Goal: Task Accomplishment & Management: Manage account settings

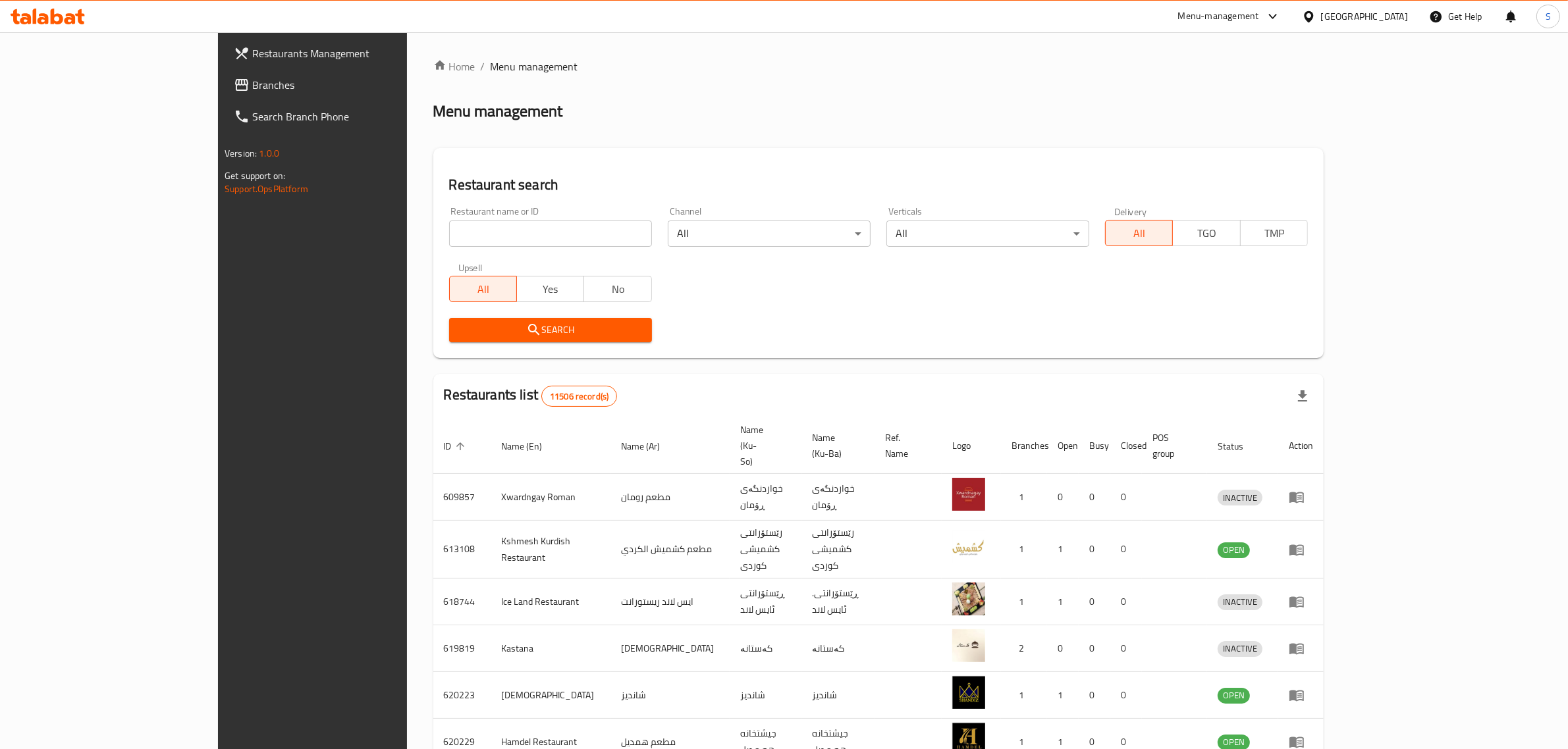
click at [469, 239] on input "search" at bounding box center [550, 233] width 203 height 26
type input "س"
type input "شميساني"
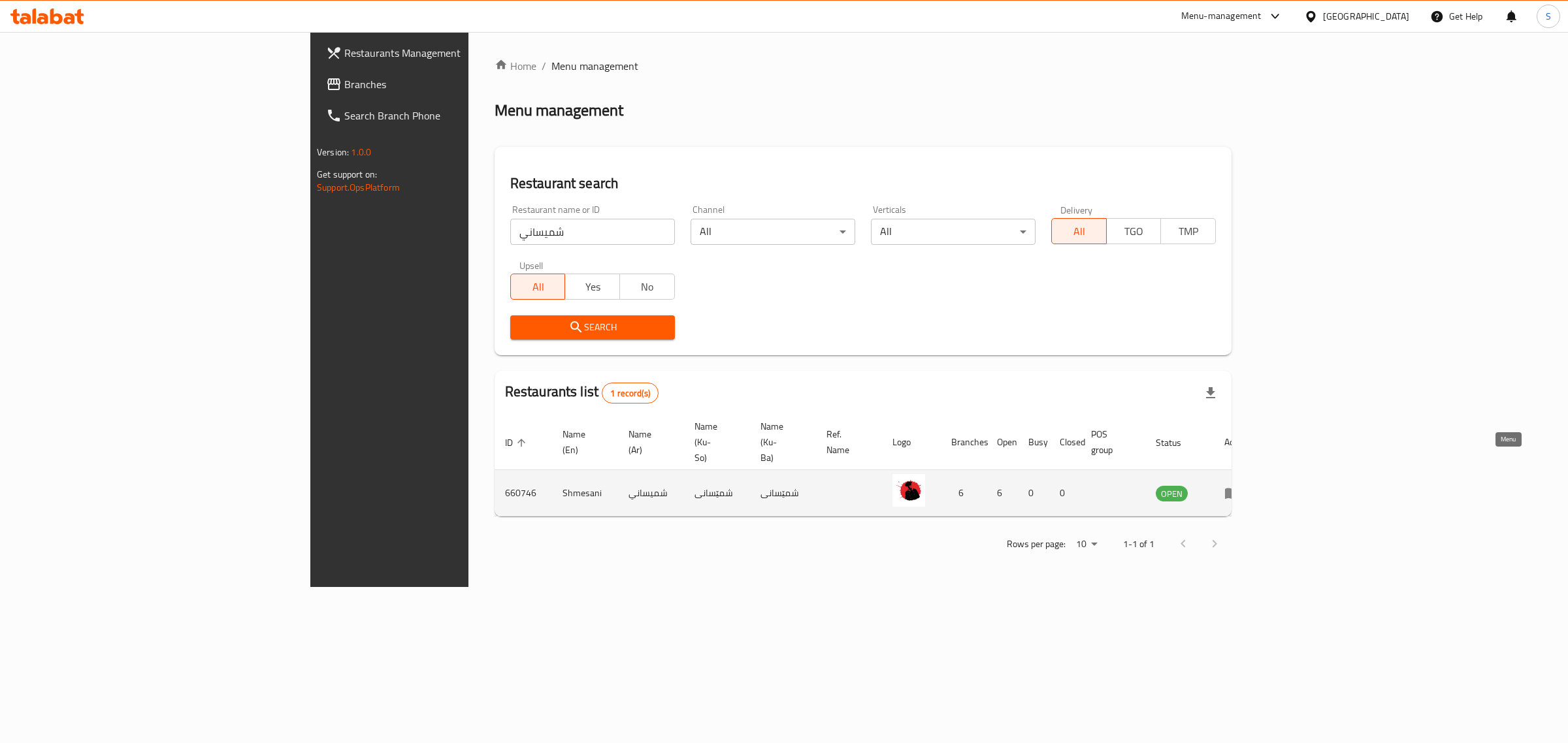
click at [1240, 489] on icon "enhanced table" at bounding box center [1231, 494] width 14 height 11
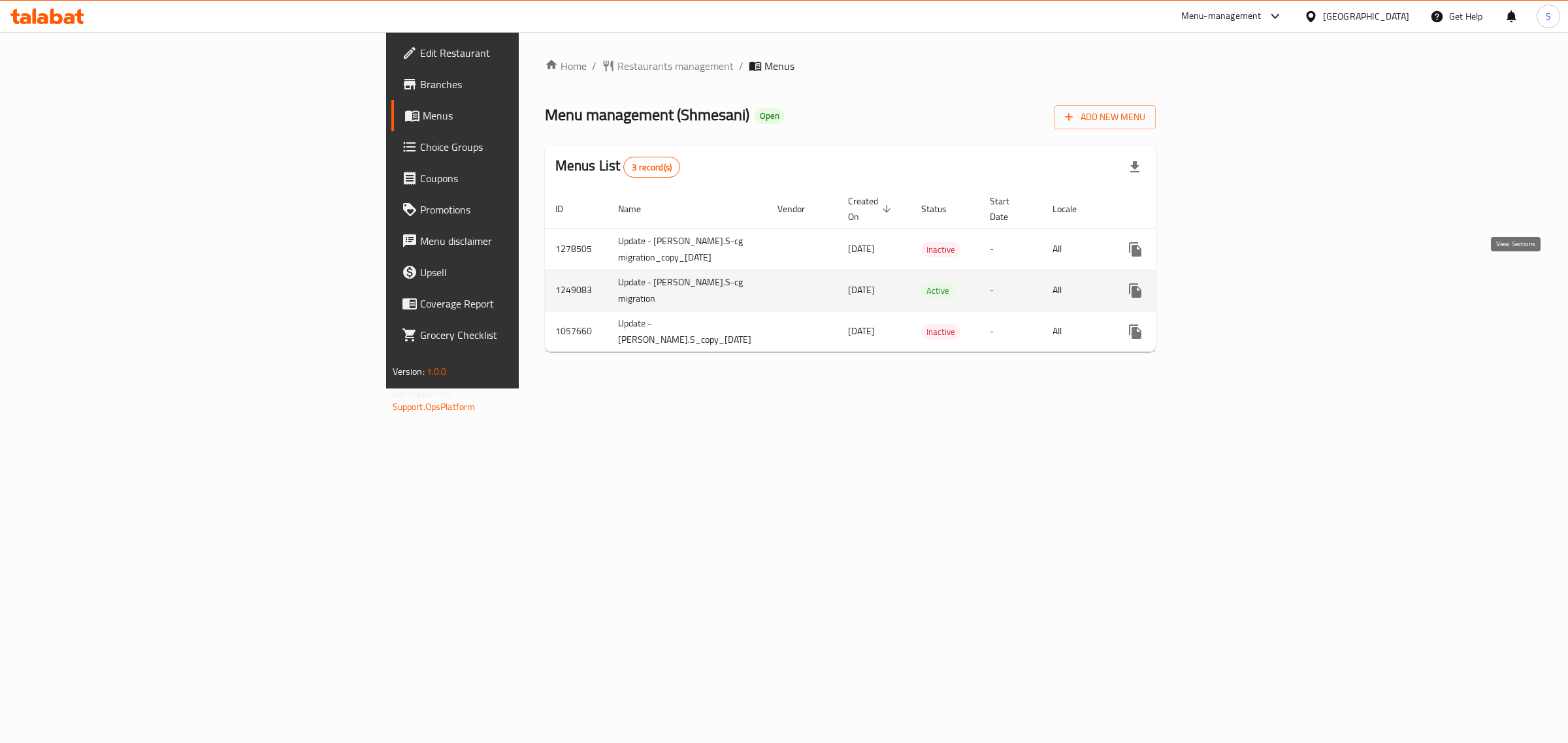
click at [1237, 283] on icon "enhanced table" at bounding box center [1229, 290] width 16 height 16
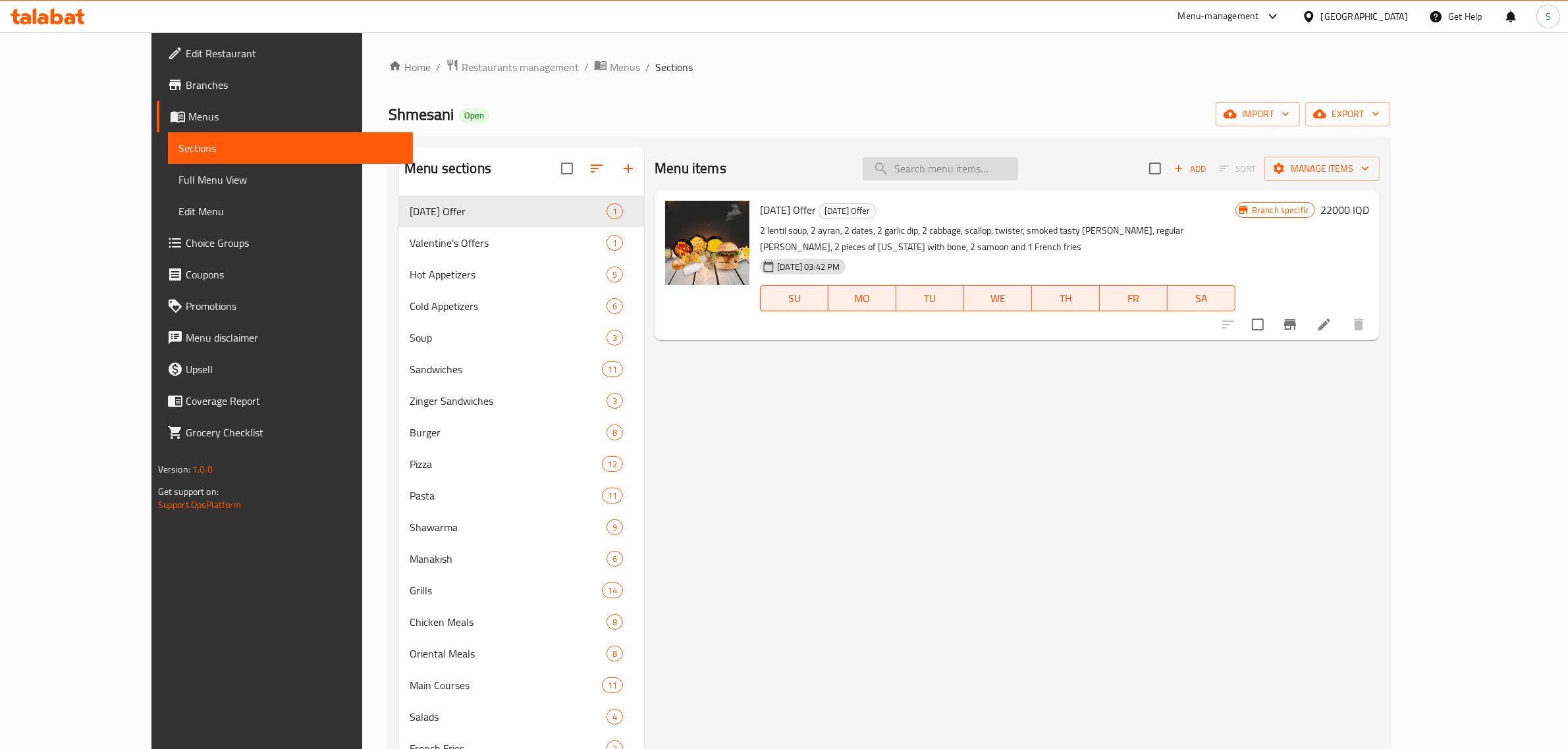
click at [1004, 166] on input "search" at bounding box center [940, 169] width 155 height 23
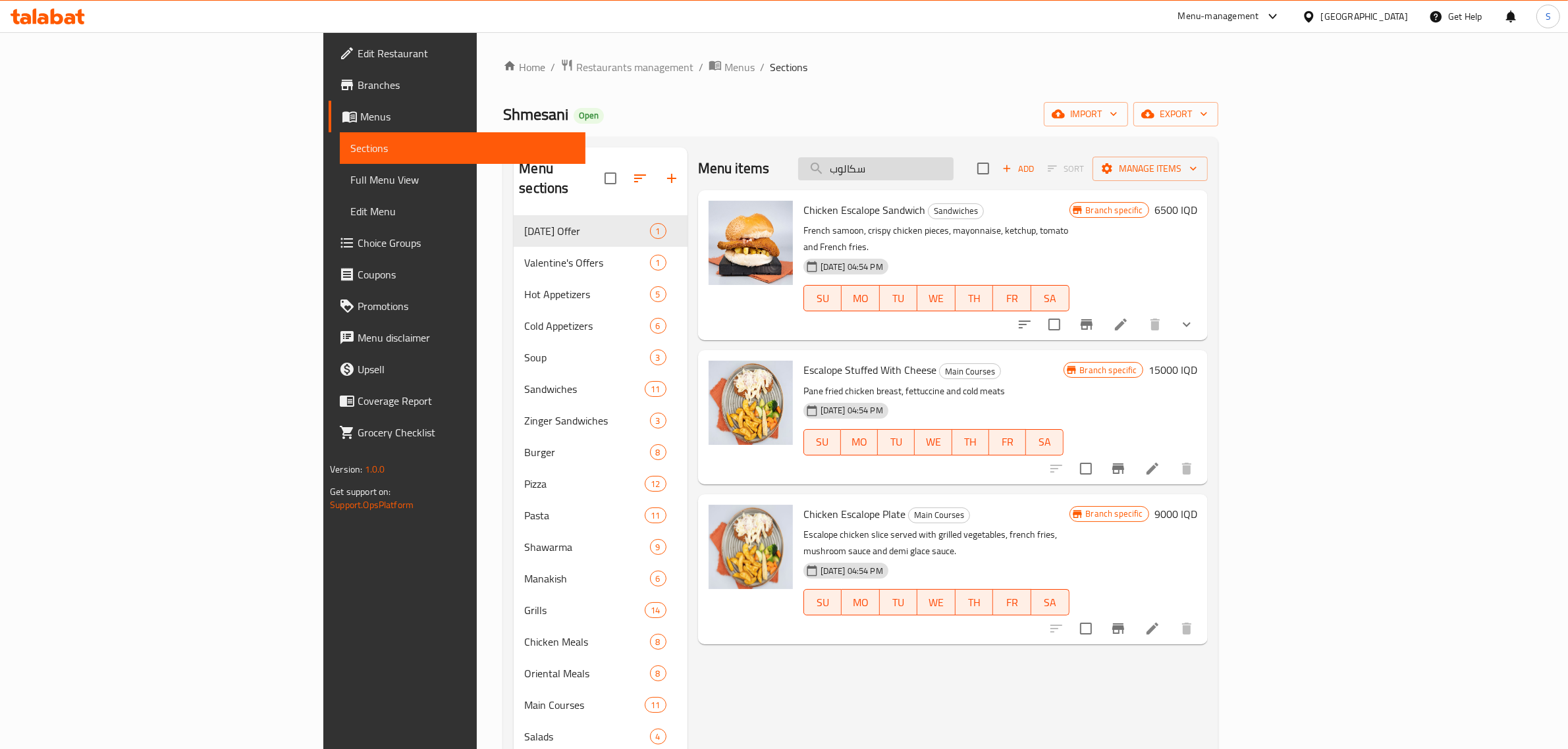
click at [954, 162] on input "سكالوب" at bounding box center [876, 169] width 155 height 23
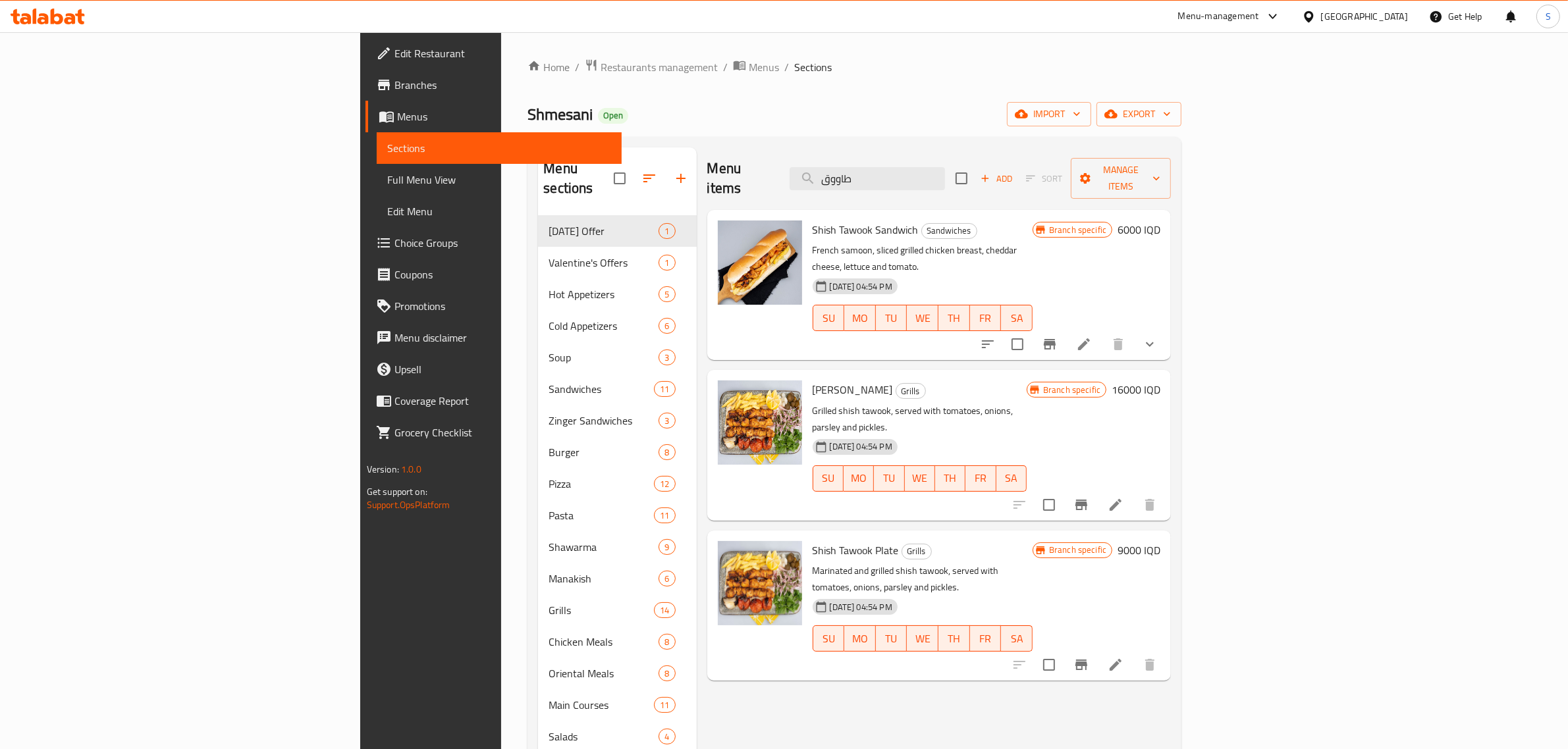
type input "طاووق"
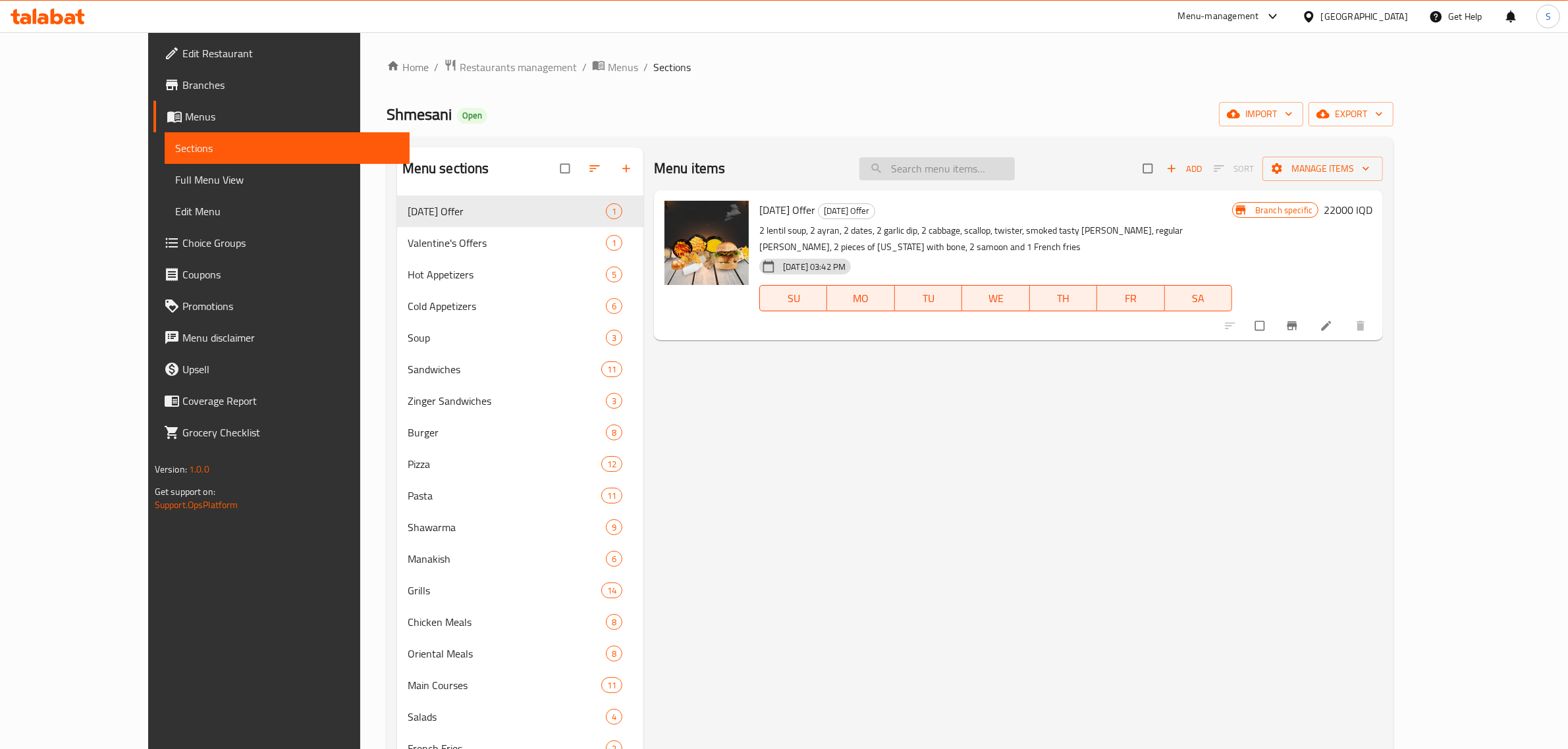
click at [1015, 166] on input "search" at bounding box center [938, 169] width 155 height 23
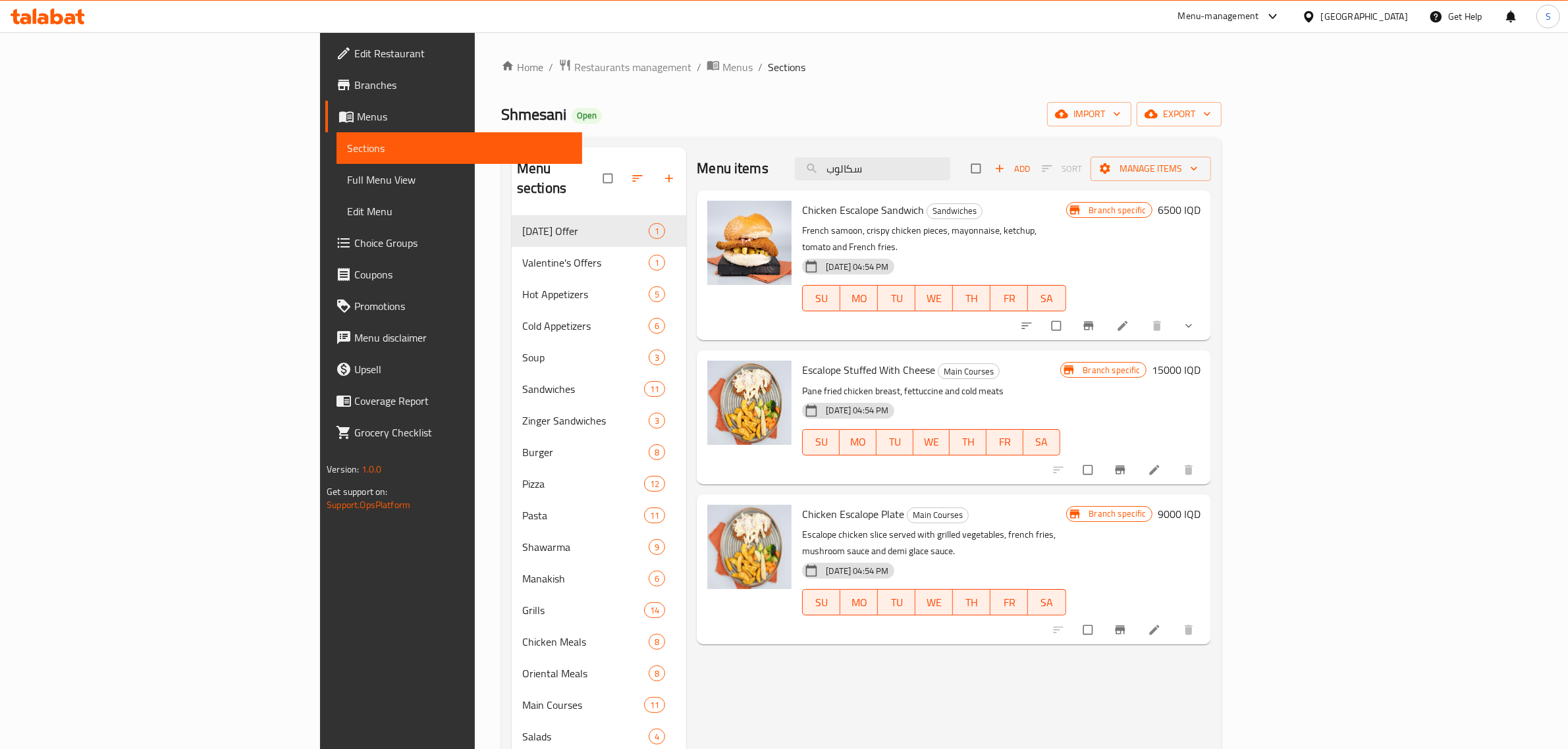
type input "سكالوب"
click at [1125, 626] on icon "Branch-specific-item" at bounding box center [1120, 630] width 10 height 8
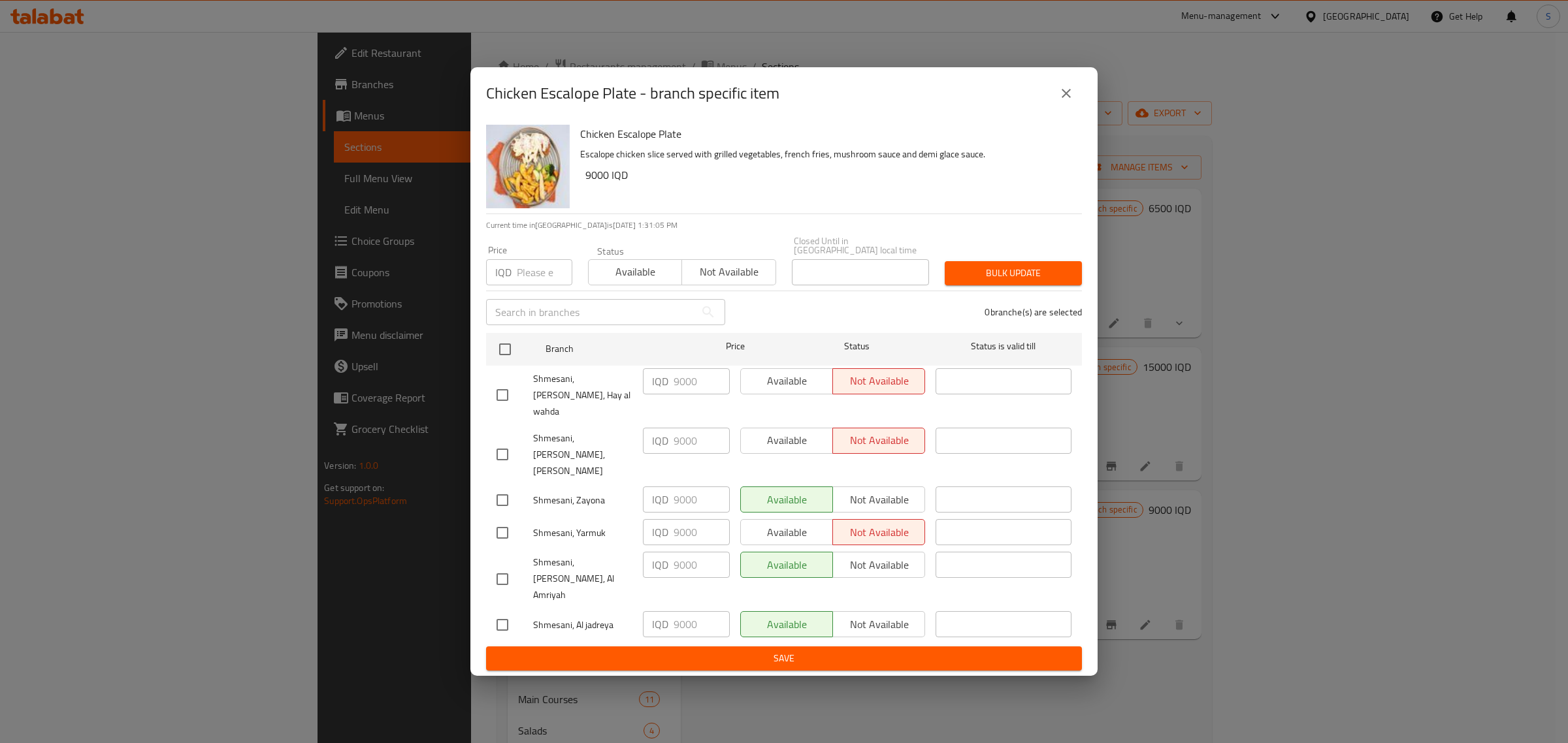
click at [1063, 98] on icon "close" at bounding box center [1066, 93] width 9 height 9
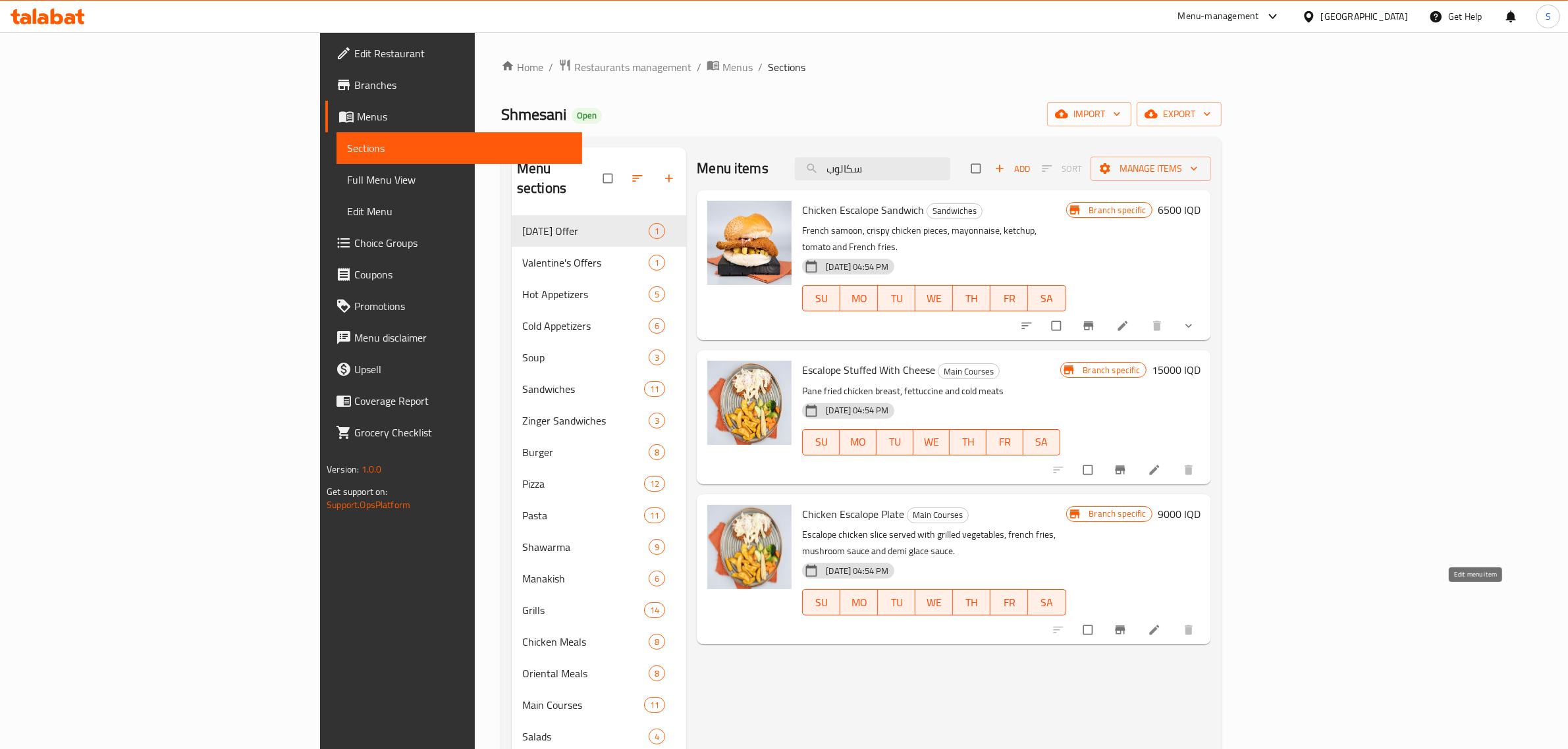
click at [1161, 623] on icon at bounding box center [1154, 630] width 14 height 13
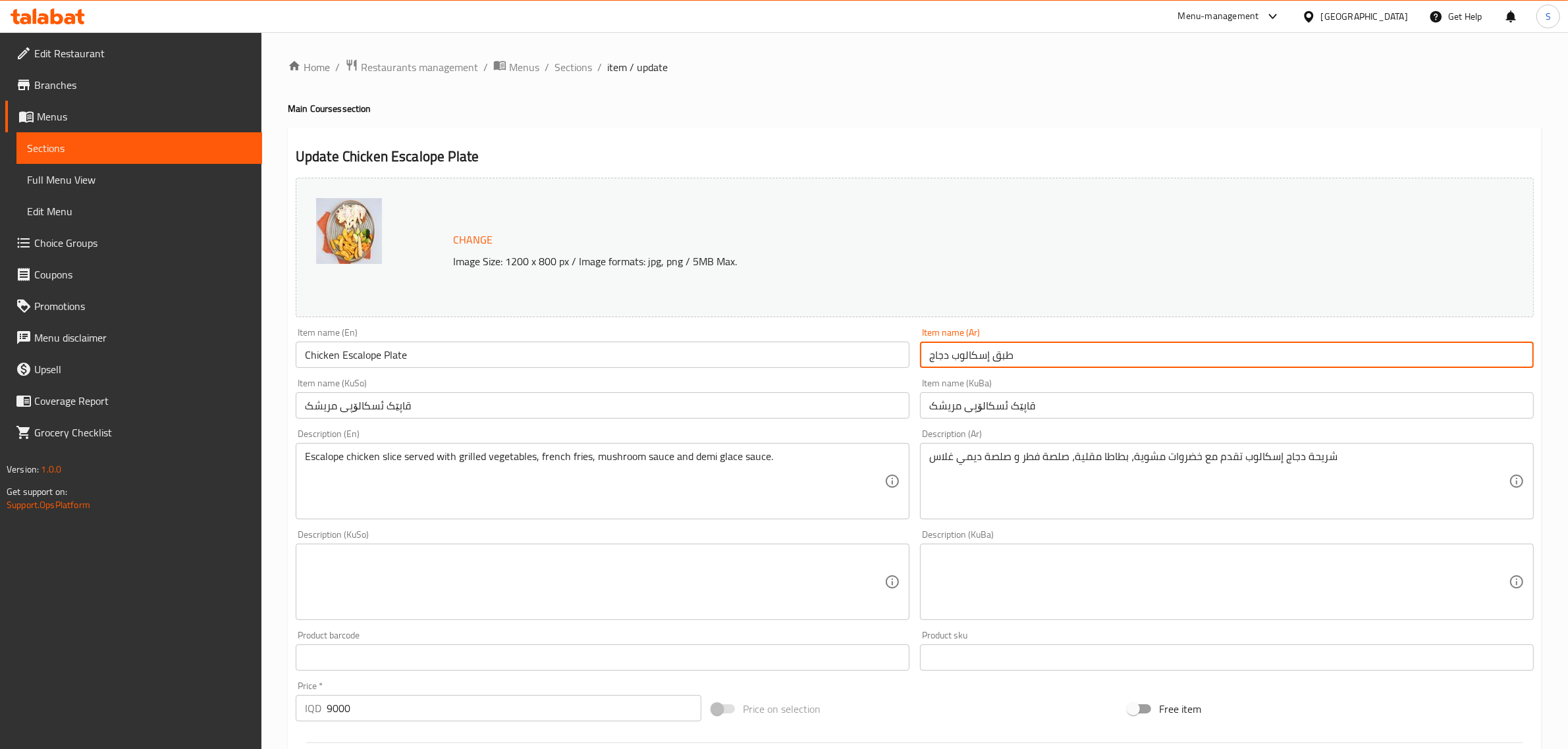
click at [988, 356] on input "طبق إسكالوب دجاج" at bounding box center [1226, 354] width 614 height 26
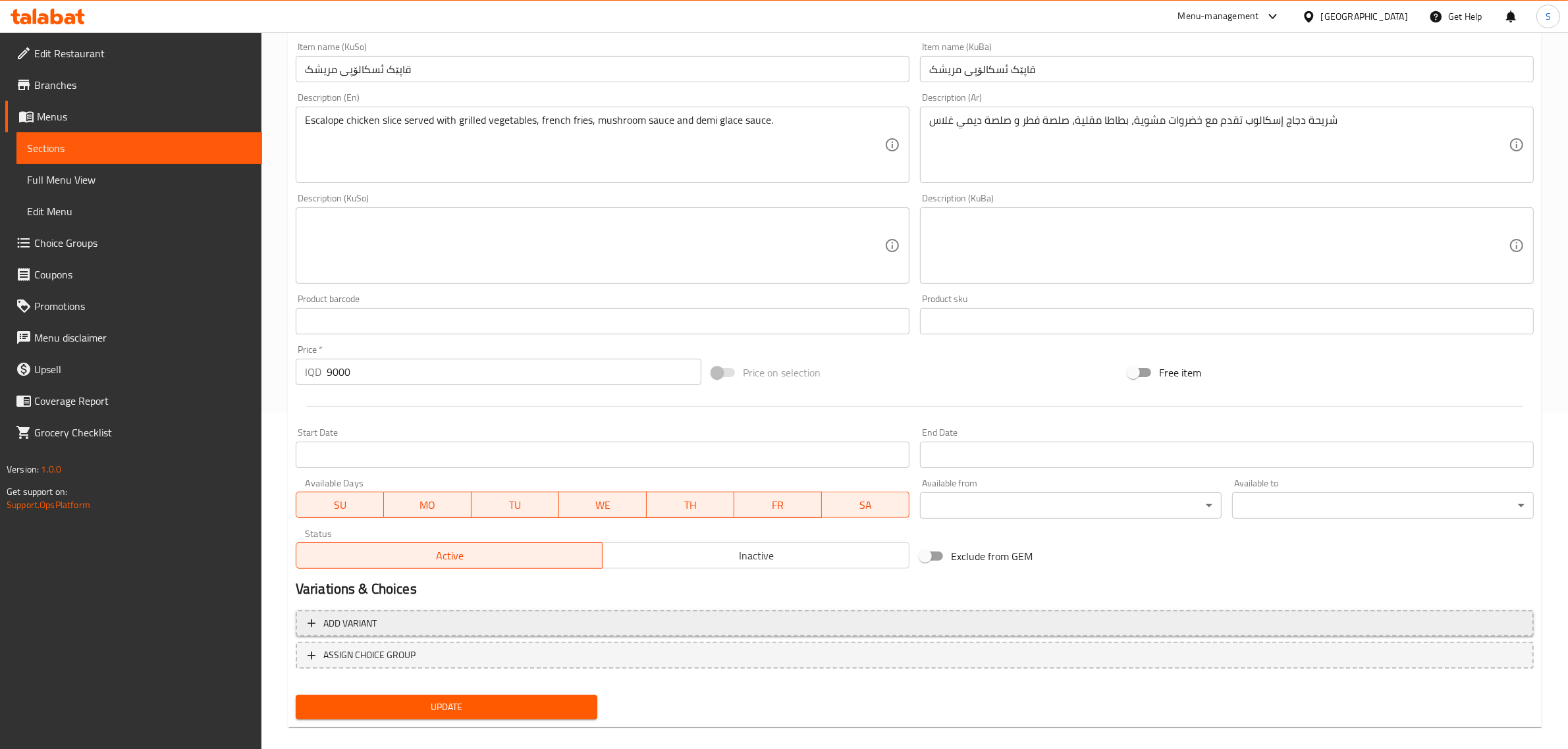
scroll to position [349, 0]
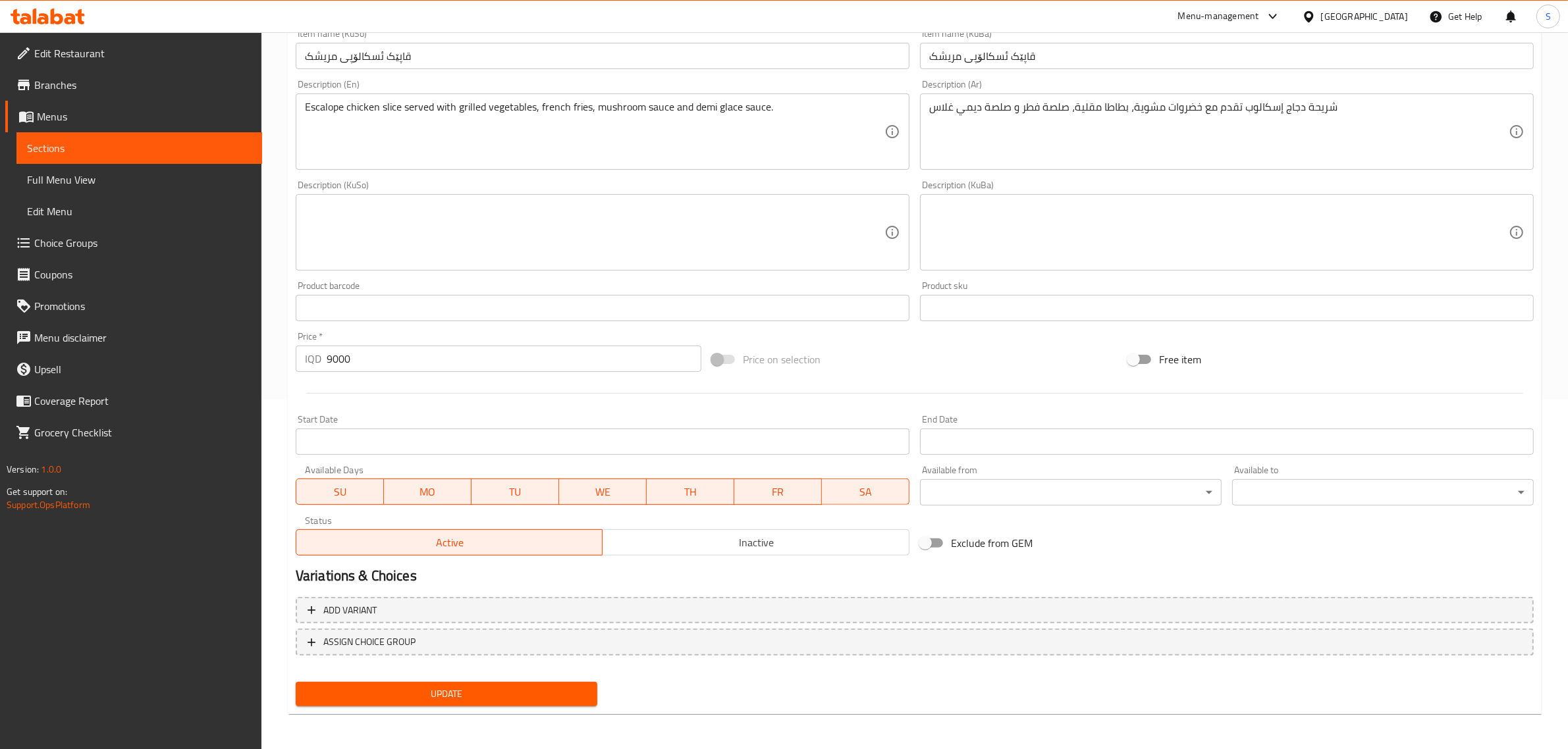
type input "طبق سكالوب دجاج"
click at [479, 698] on span "Update" at bounding box center [446, 694] width 280 height 17
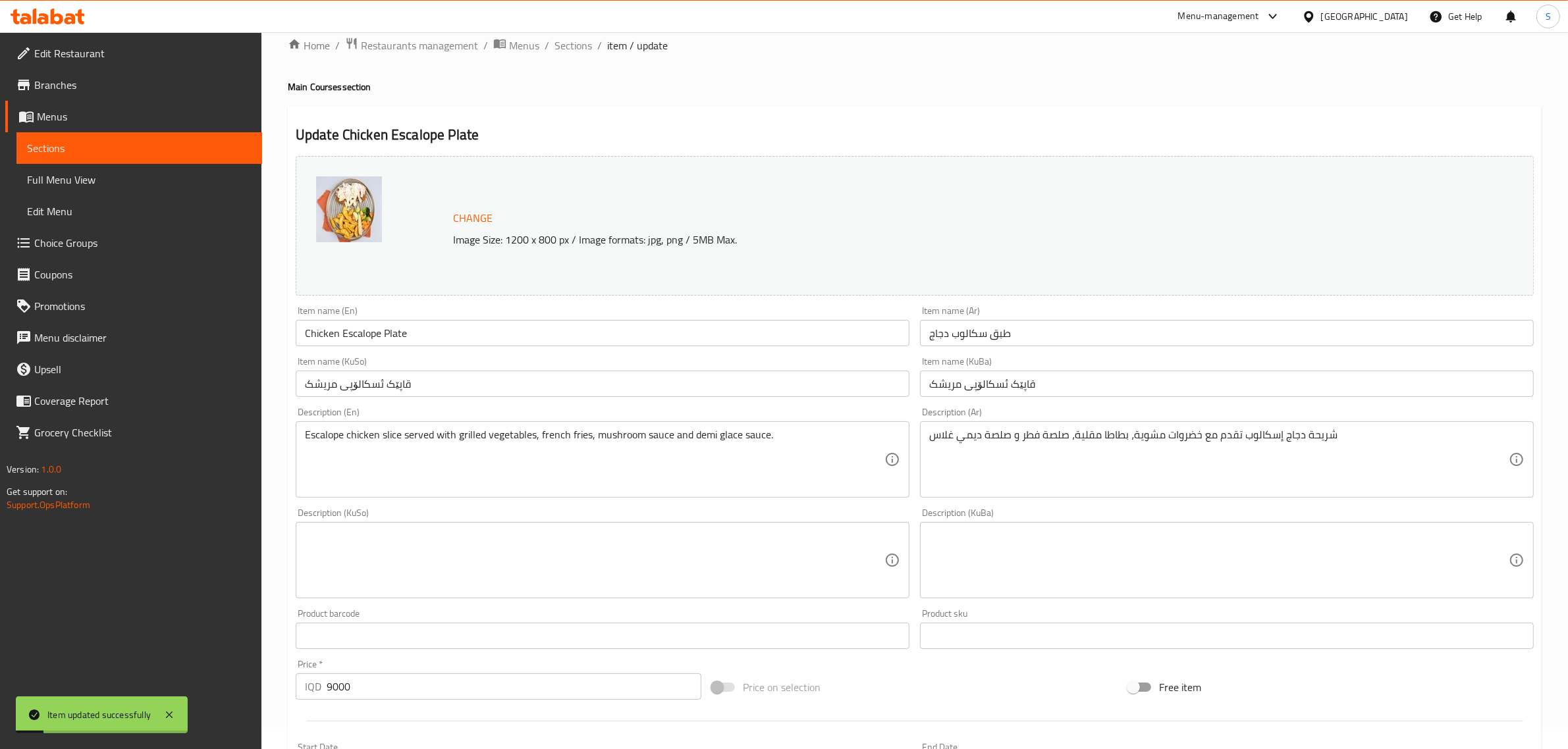
scroll to position [0, 0]
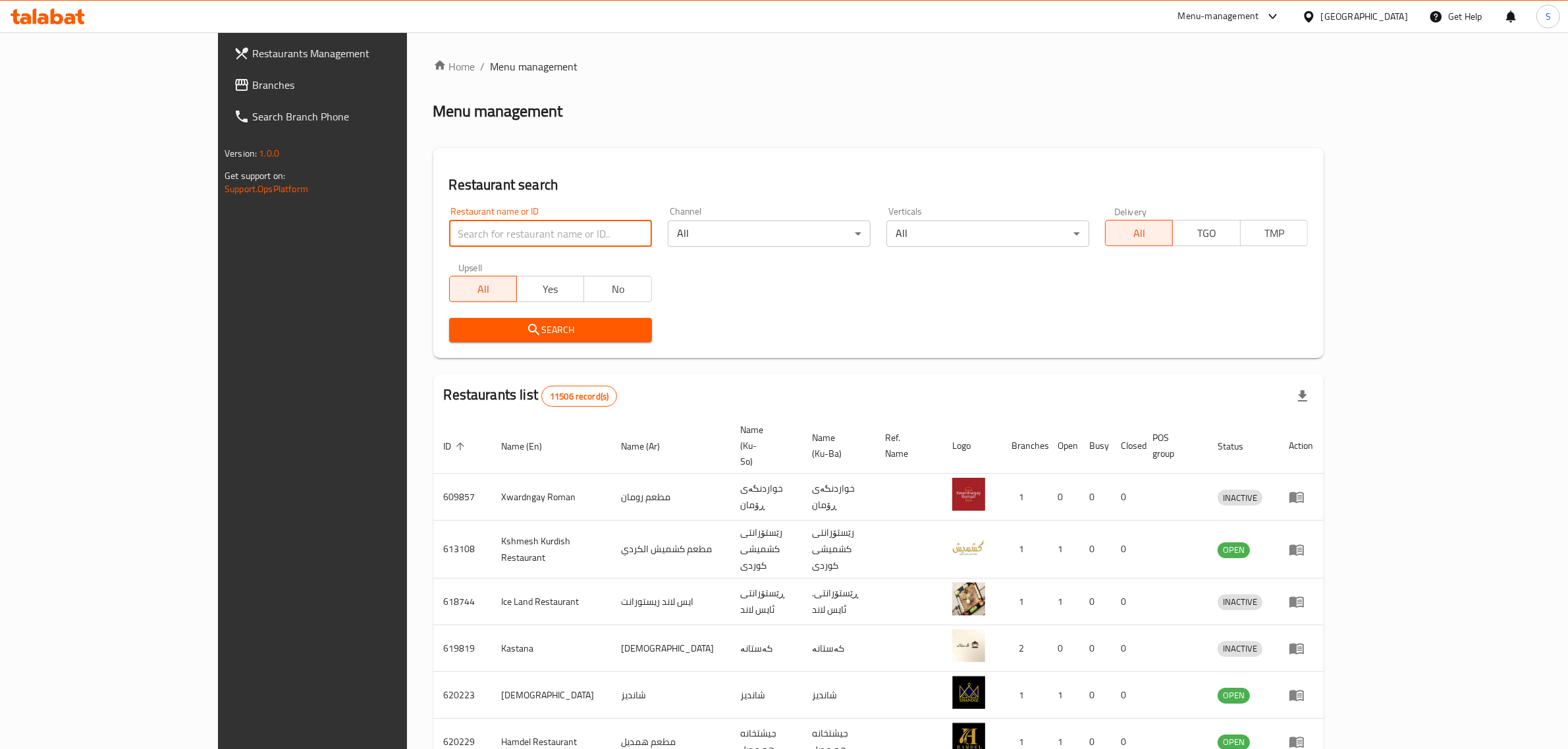
click at [449, 229] on input "search" at bounding box center [550, 233] width 203 height 26
type input "س"
type input "شميساني"
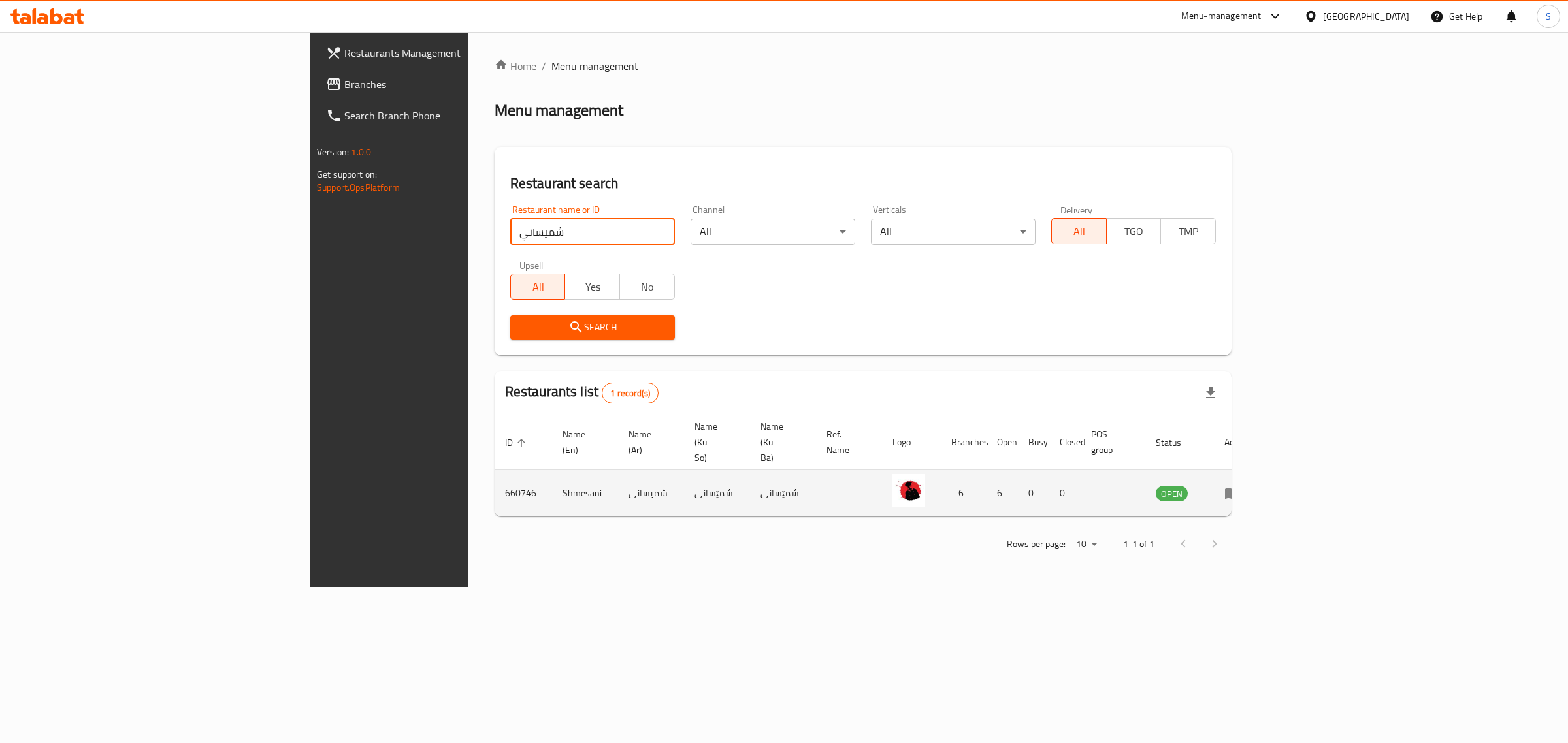
click at [1240, 485] on icon "enhanced table" at bounding box center [1232, 493] width 16 height 16
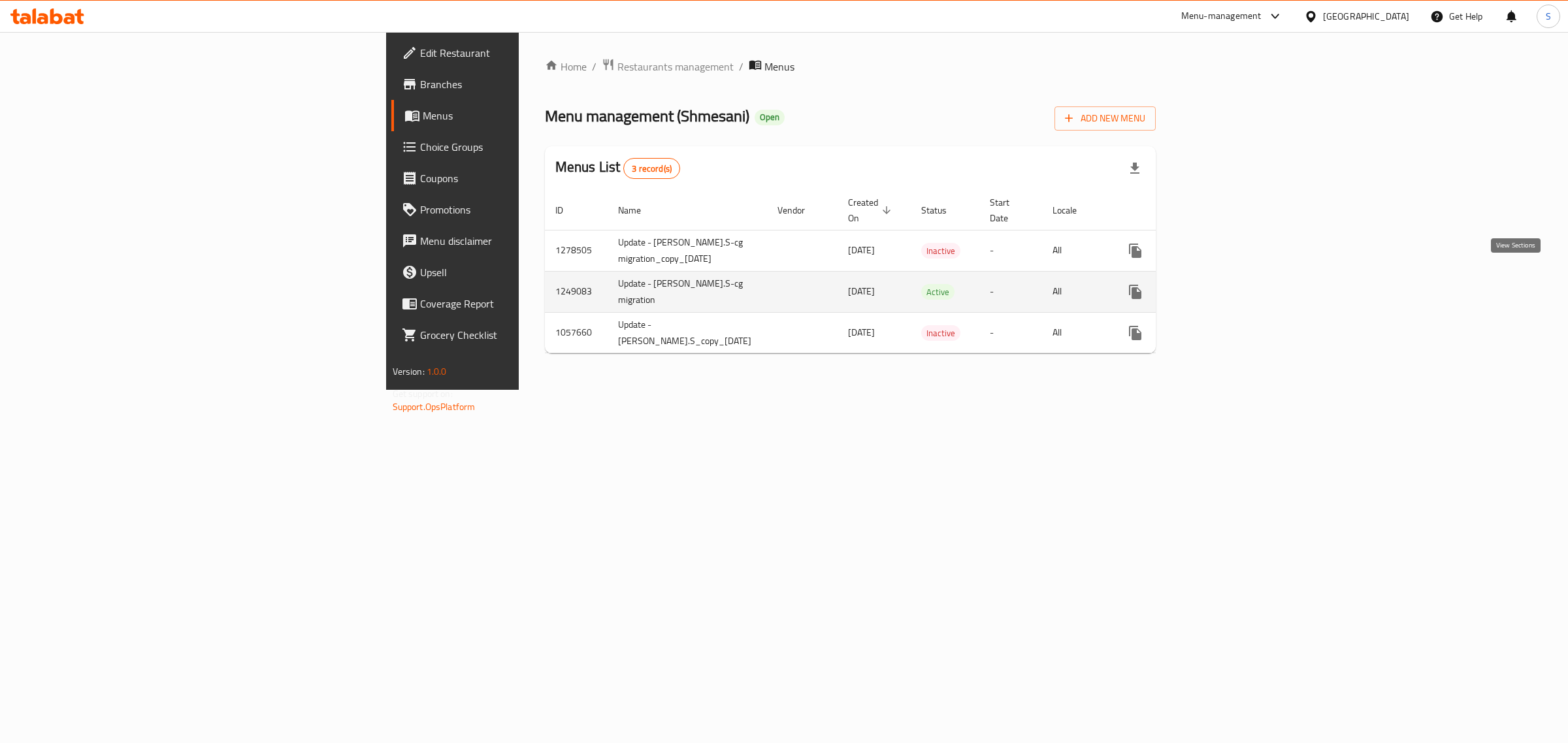
click at [1246, 287] on link "enhanced table" at bounding box center [1229, 291] width 31 height 31
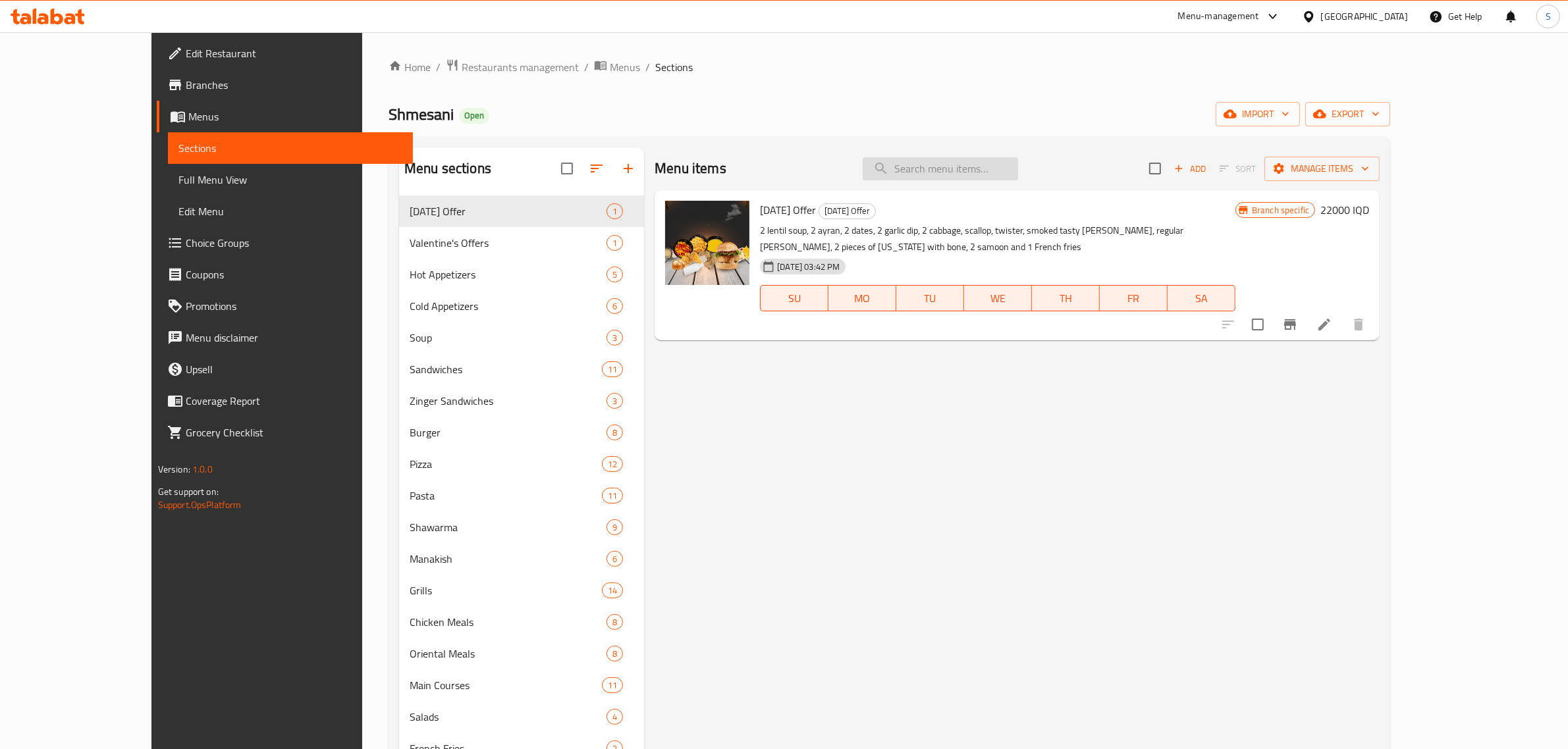
click at [981, 160] on input "search" at bounding box center [940, 169] width 155 height 23
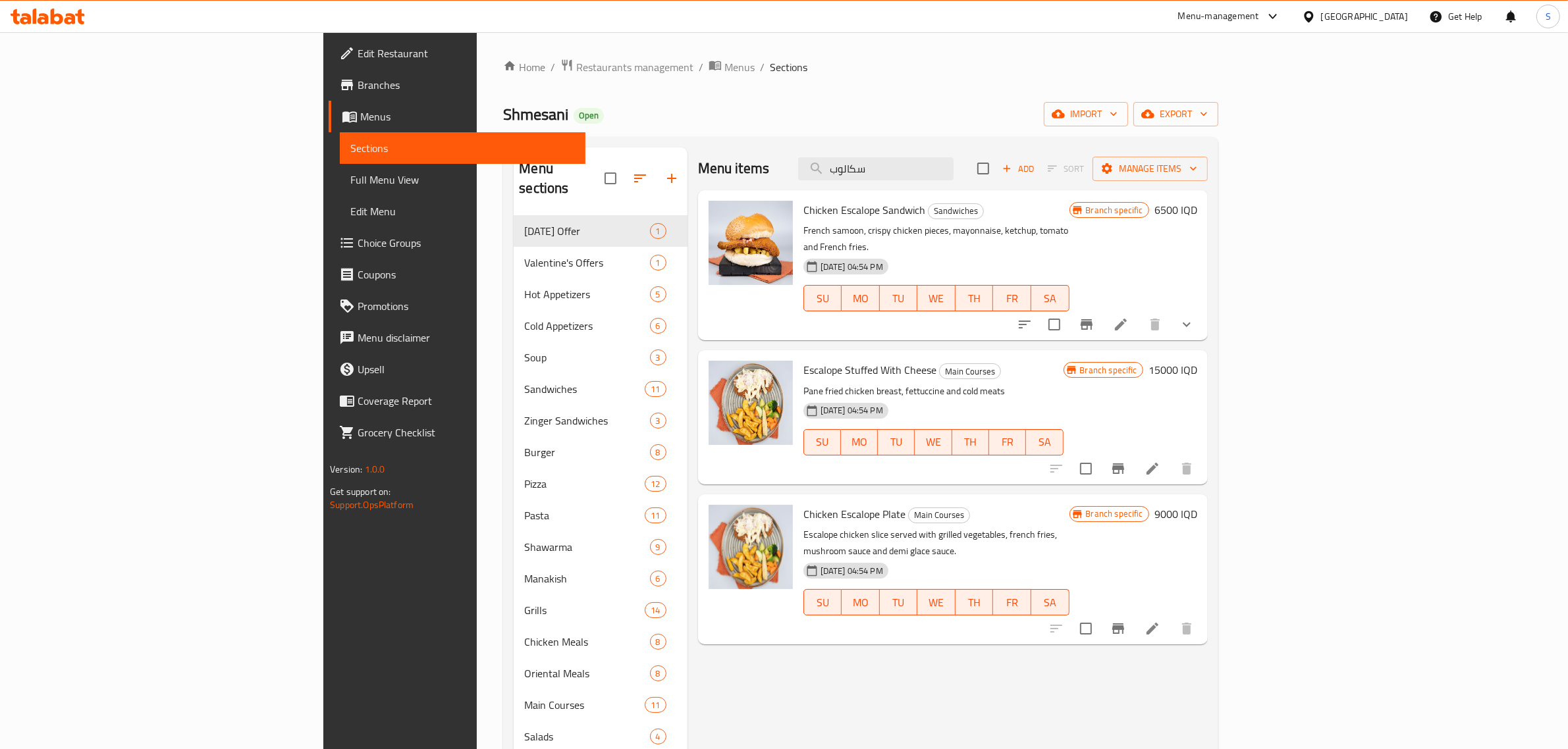
type input "سكالوب"
click at [909, 508] on span "Main Courses" at bounding box center [939, 515] width 61 height 15
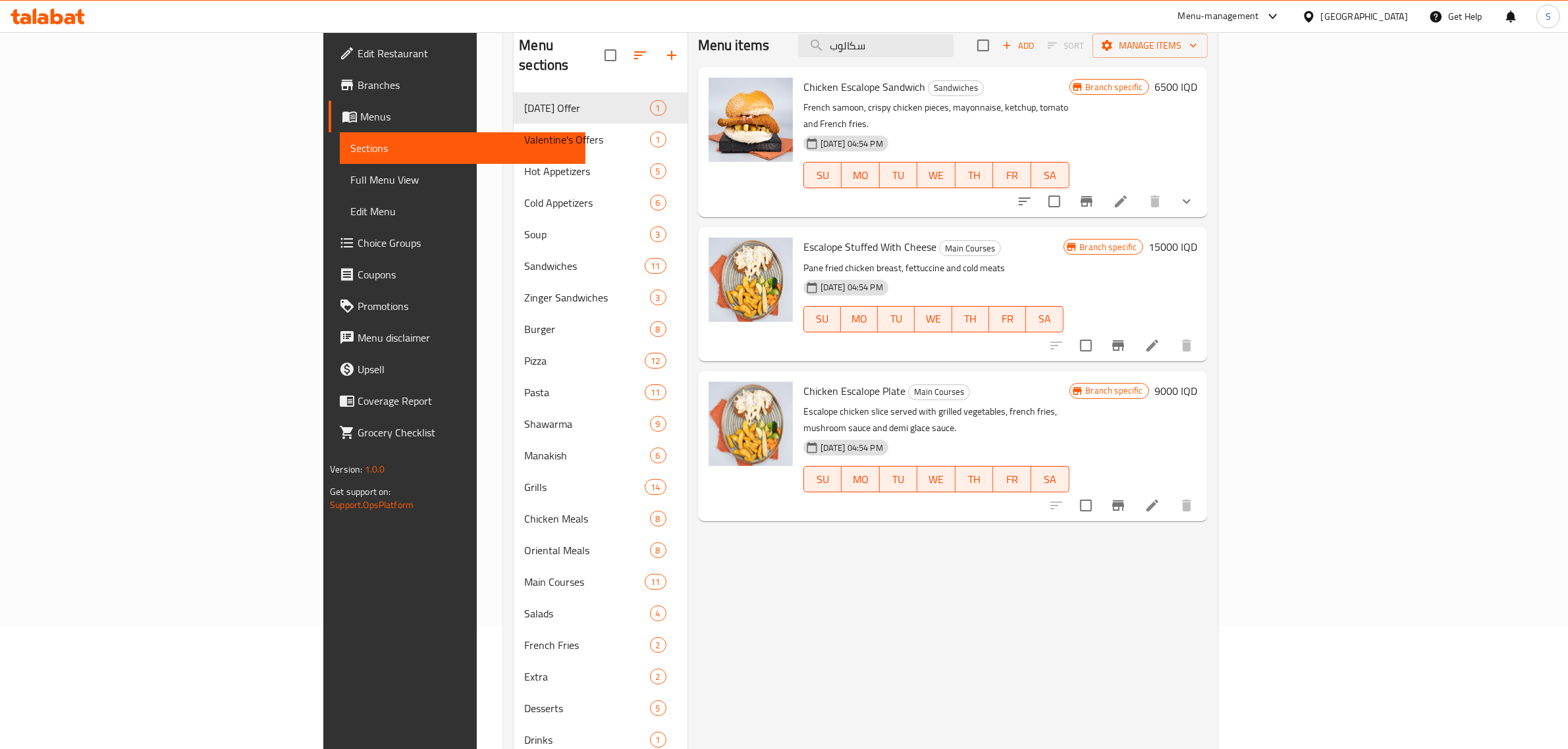
scroll to position [164, 0]
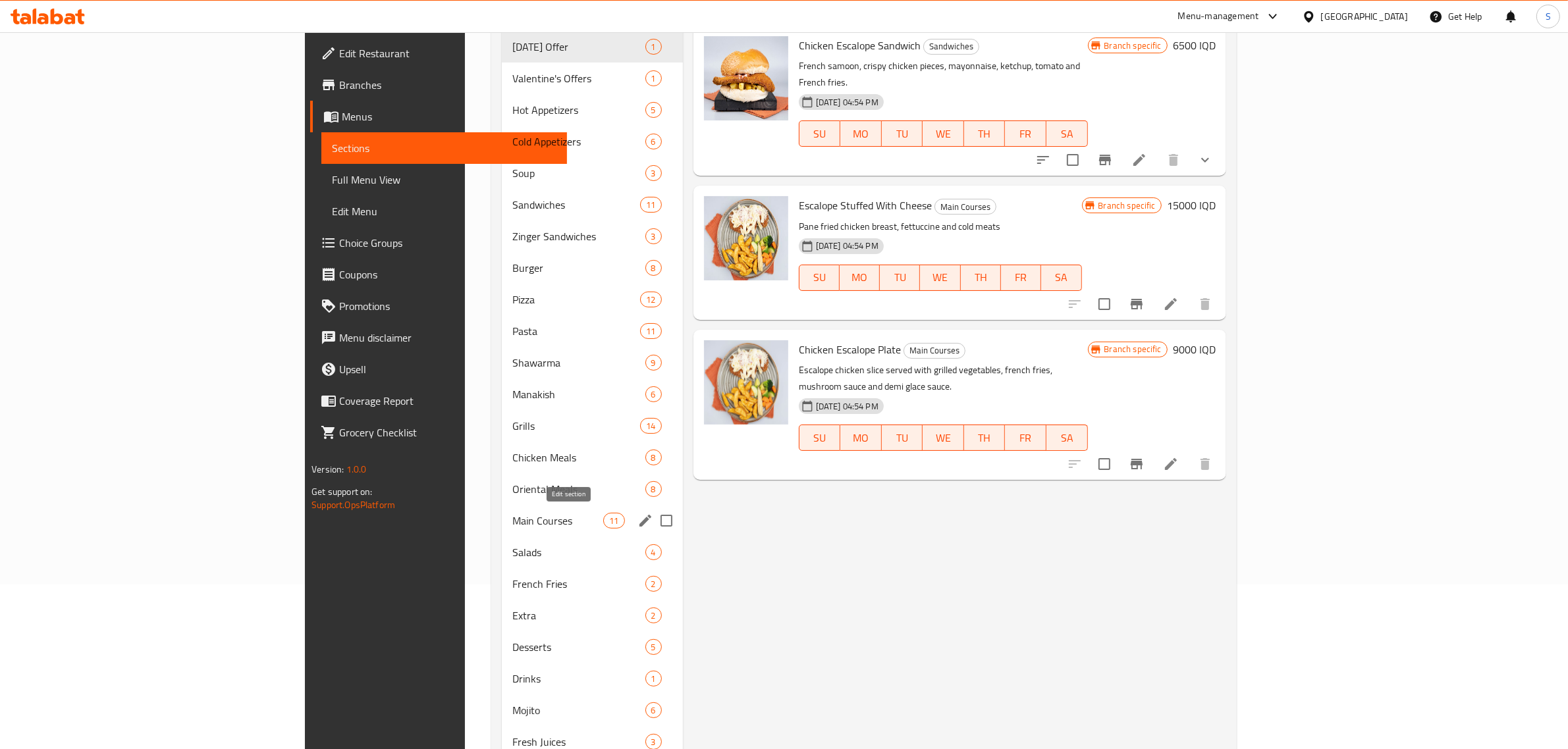
click at [637, 517] on icon "edit" at bounding box center [645, 520] width 16 height 16
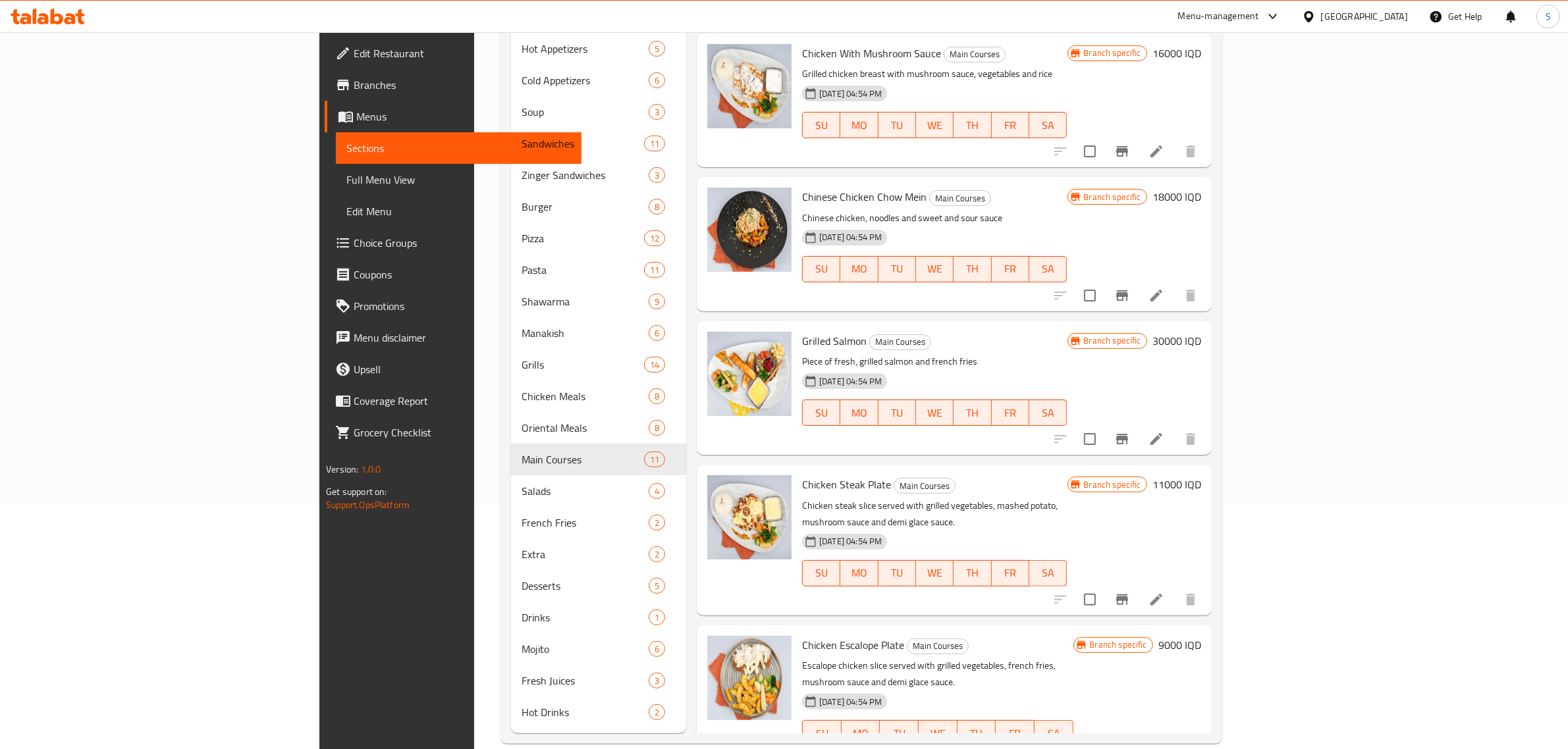
scroll to position [803, 0]
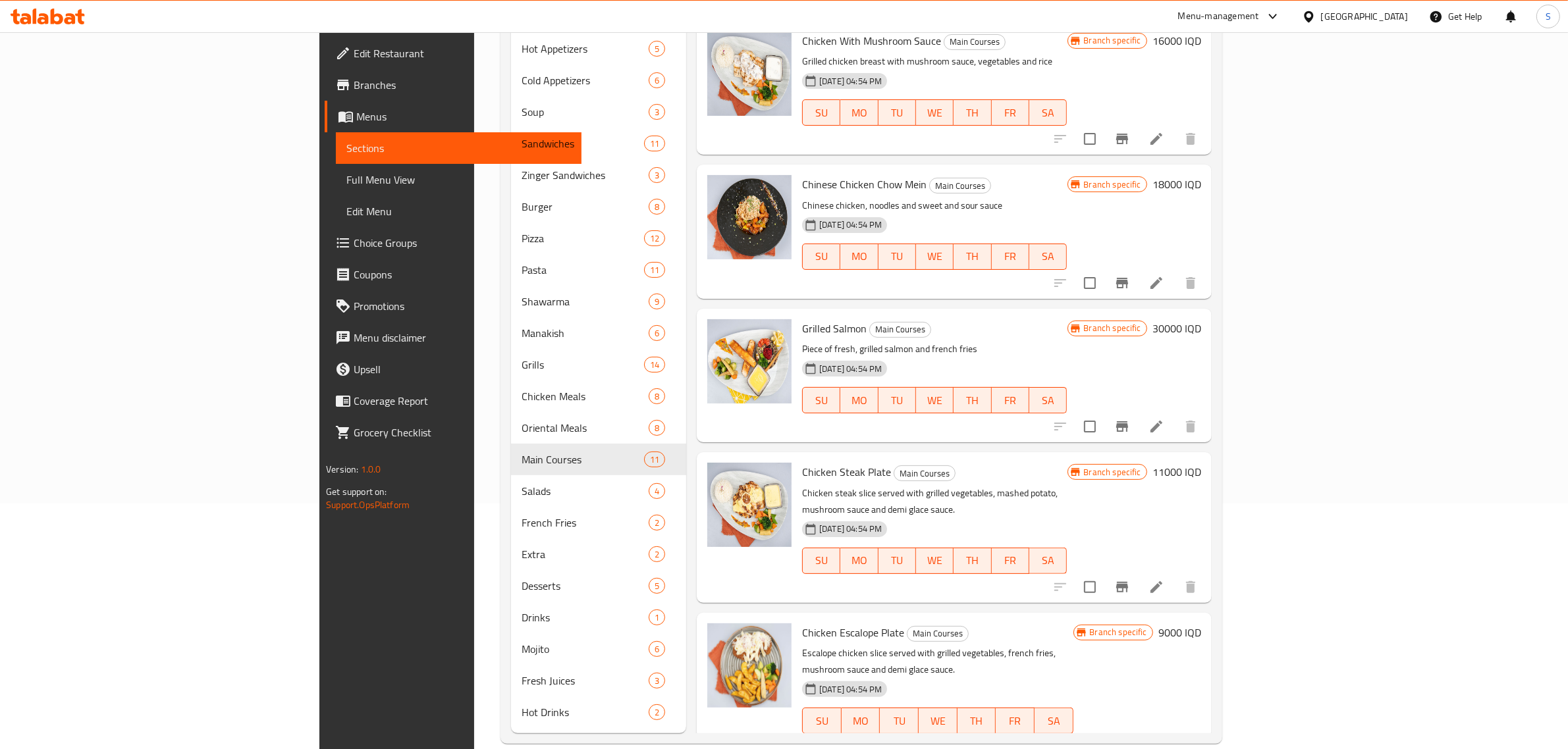
click at [814, 683] on span "[DATE] 04:54 PM" at bounding box center [851, 689] width 73 height 13
click at [1130, 739] on icon "Branch-specific-item" at bounding box center [1122, 746] width 16 height 16
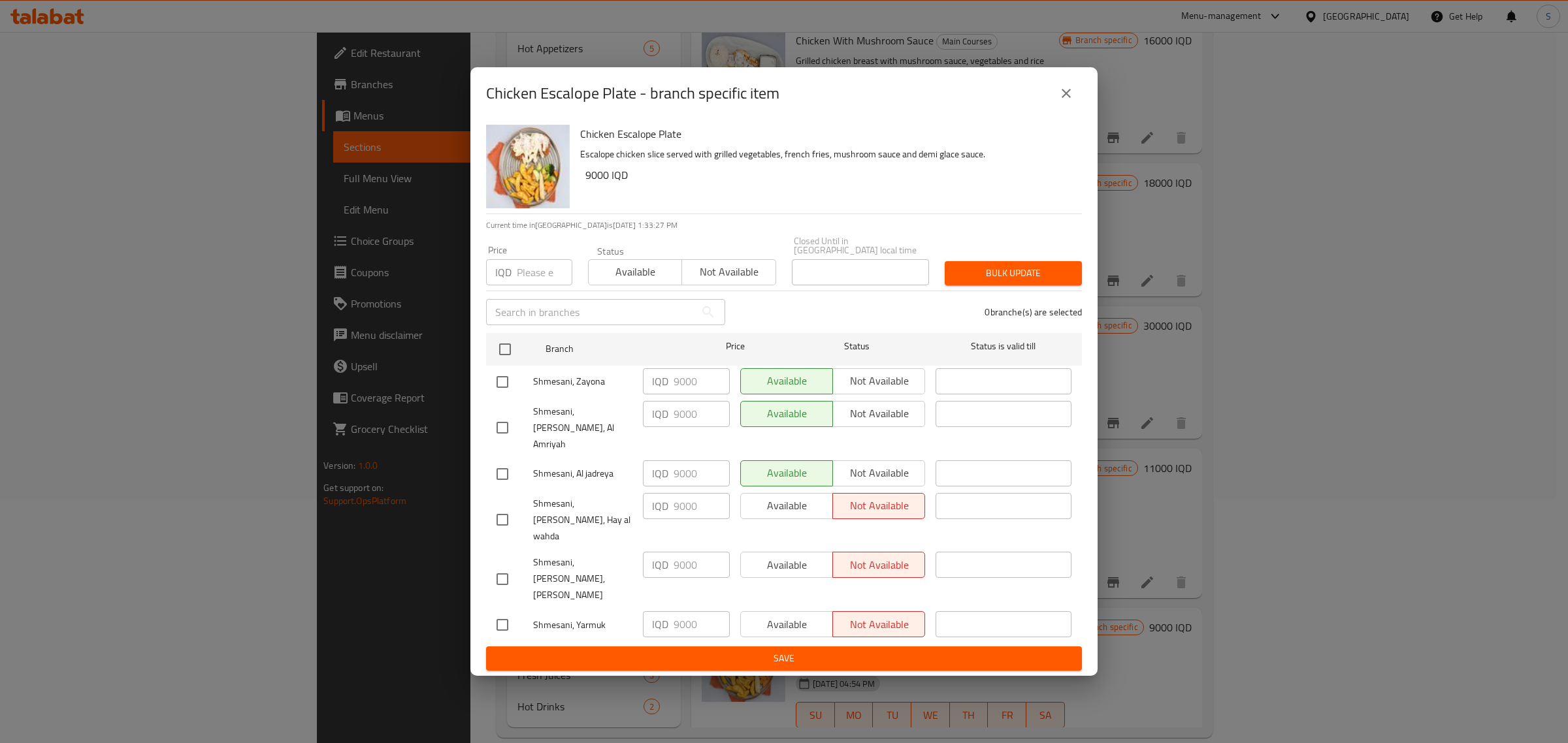
click at [1075, 109] on button "close" at bounding box center [1066, 93] width 31 height 31
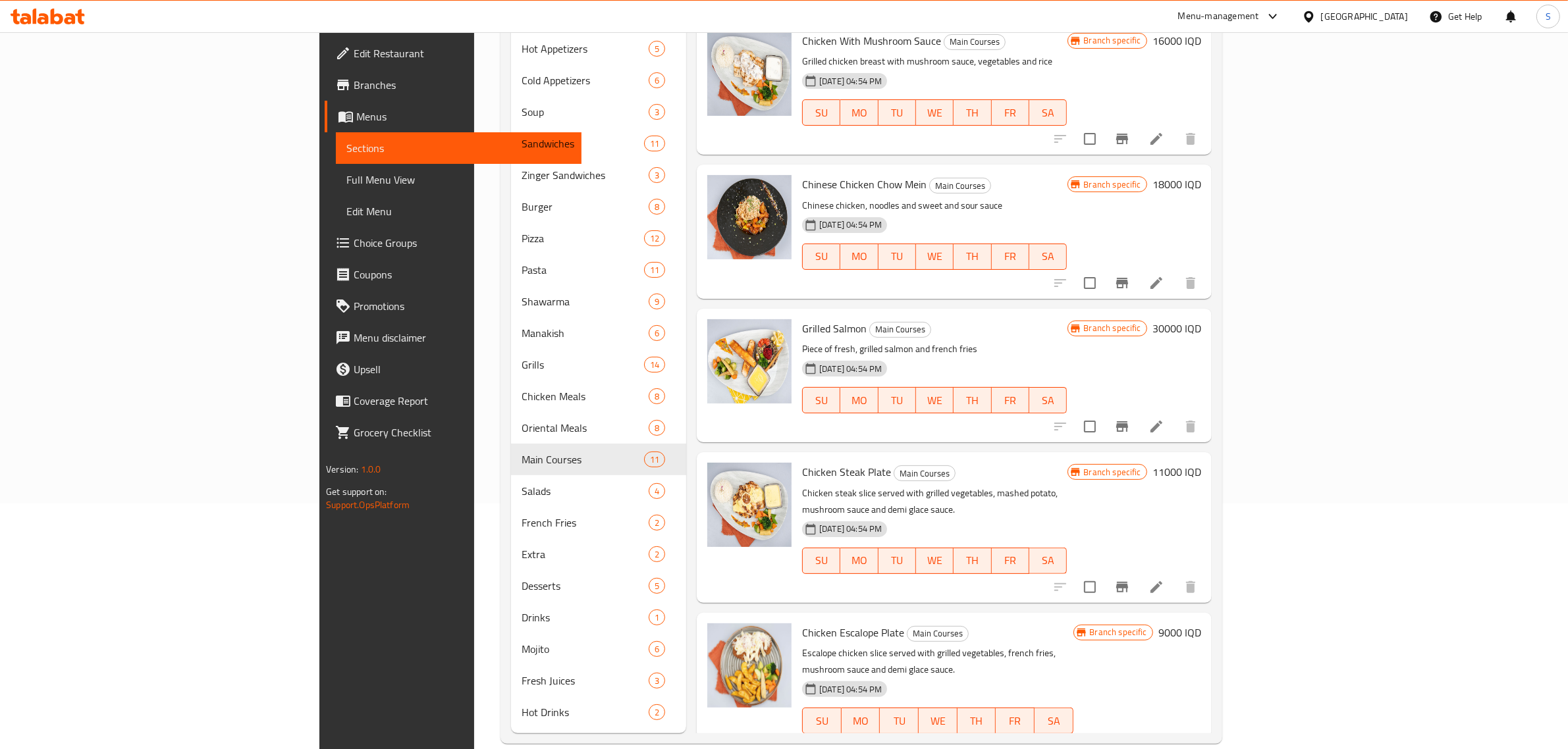
click at [1128, 742] on icon "Branch-specific-item" at bounding box center [1122, 747] width 12 height 10
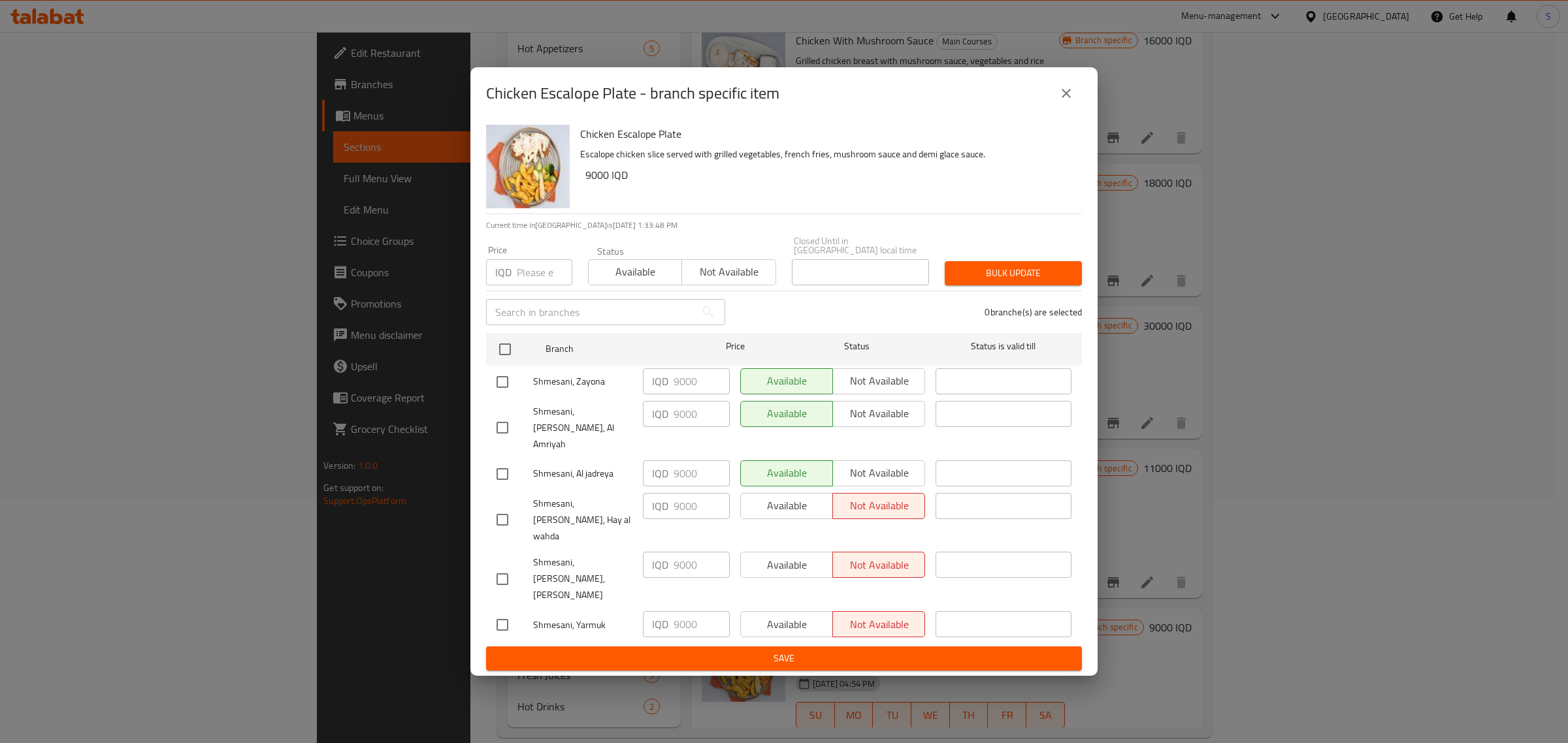
click at [1066, 101] on icon "close" at bounding box center [1066, 93] width 16 height 16
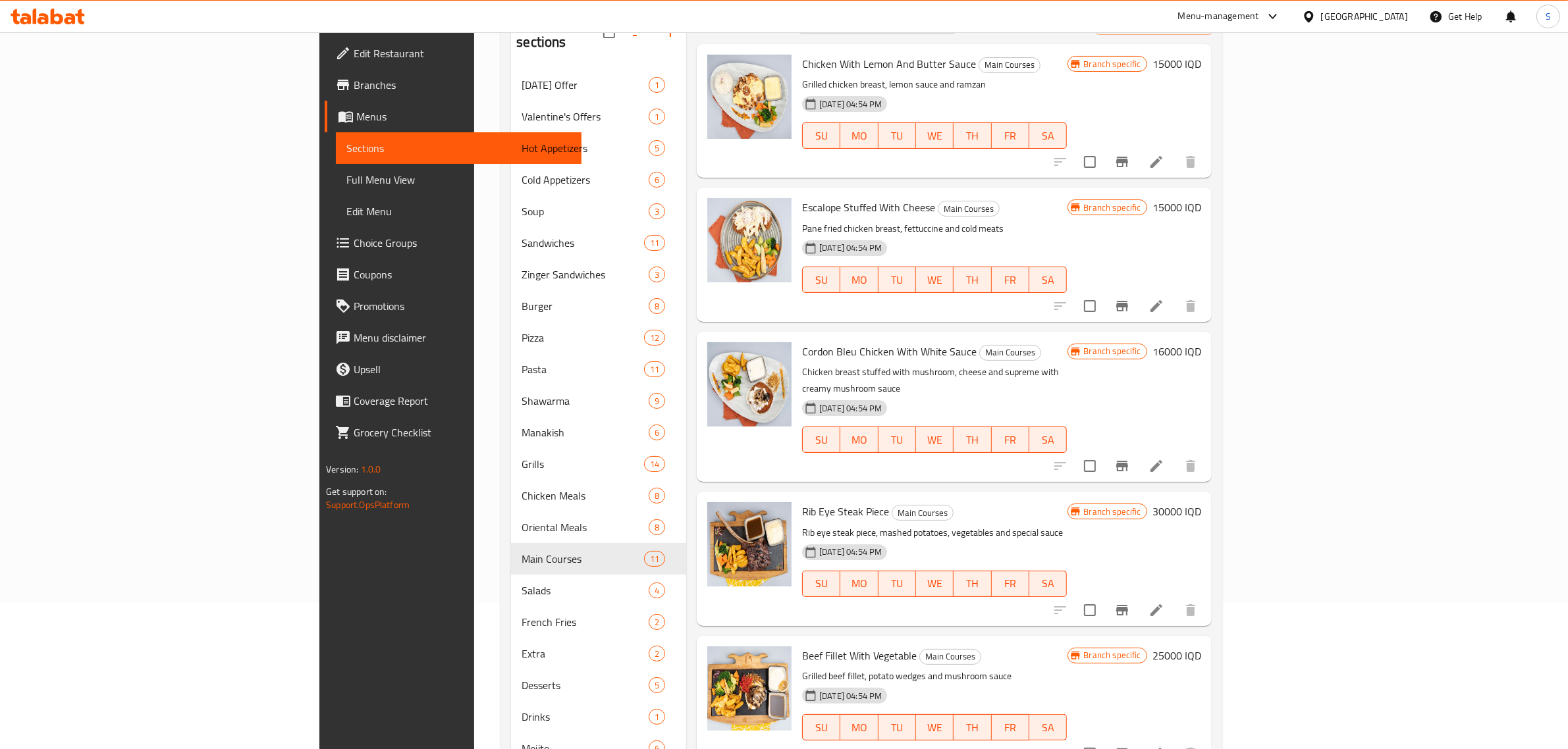
scroll to position [0, 0]
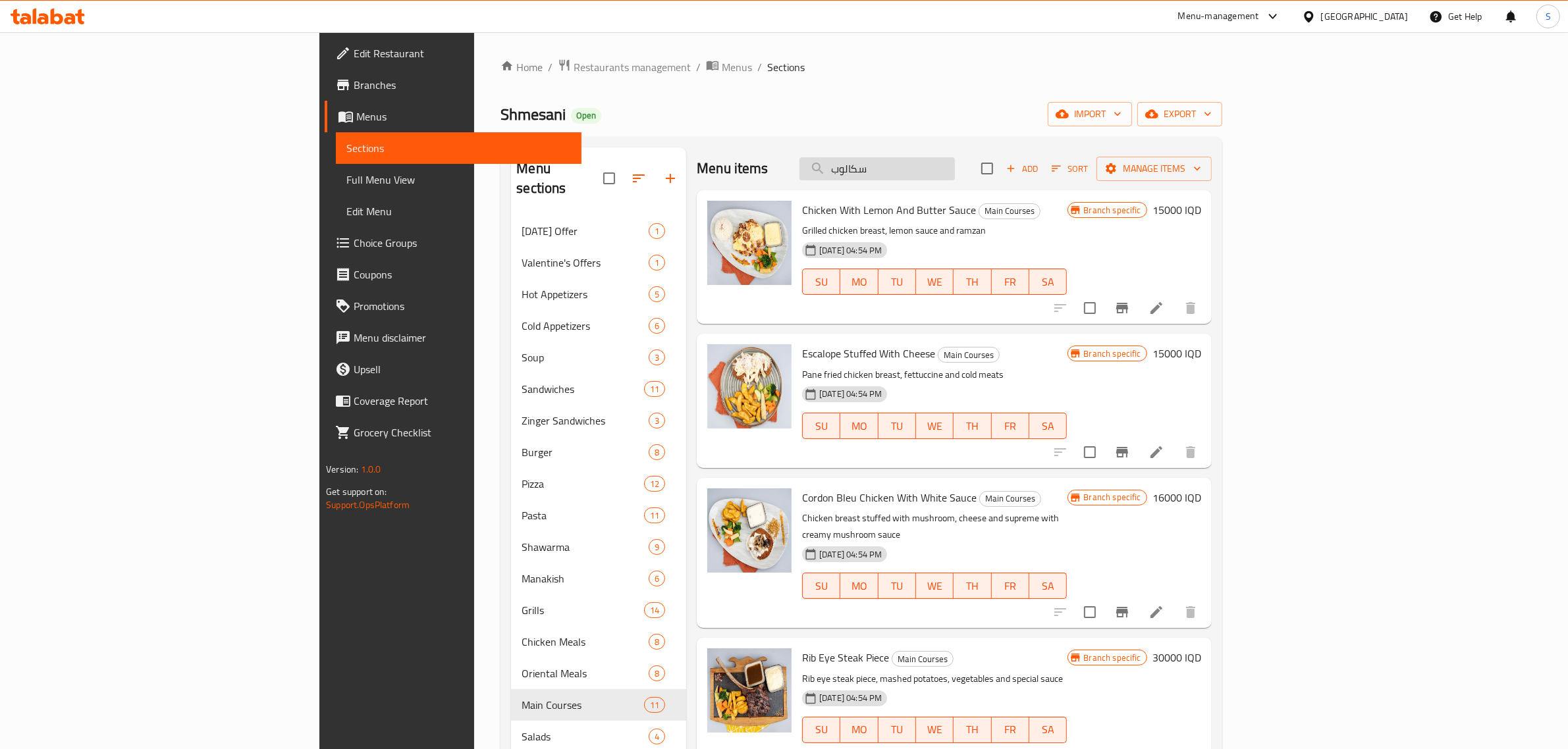
click at [955, 175] on input "سكالوب" at bounding box center [877, 169] width 155 height 23
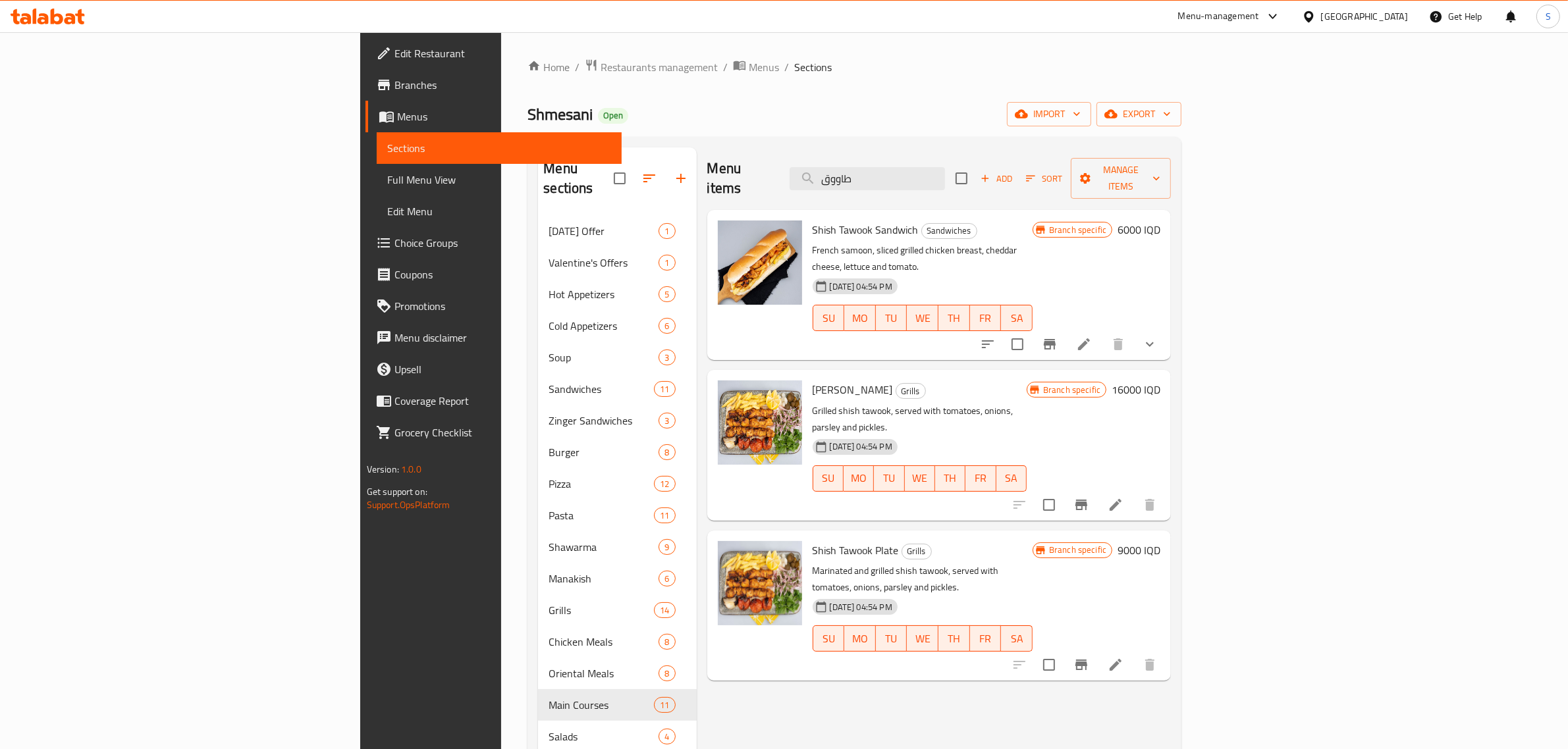
type input "طاووق"
click at [1134, 653] on li at bounding box center [1116, 665] width 37 height 24
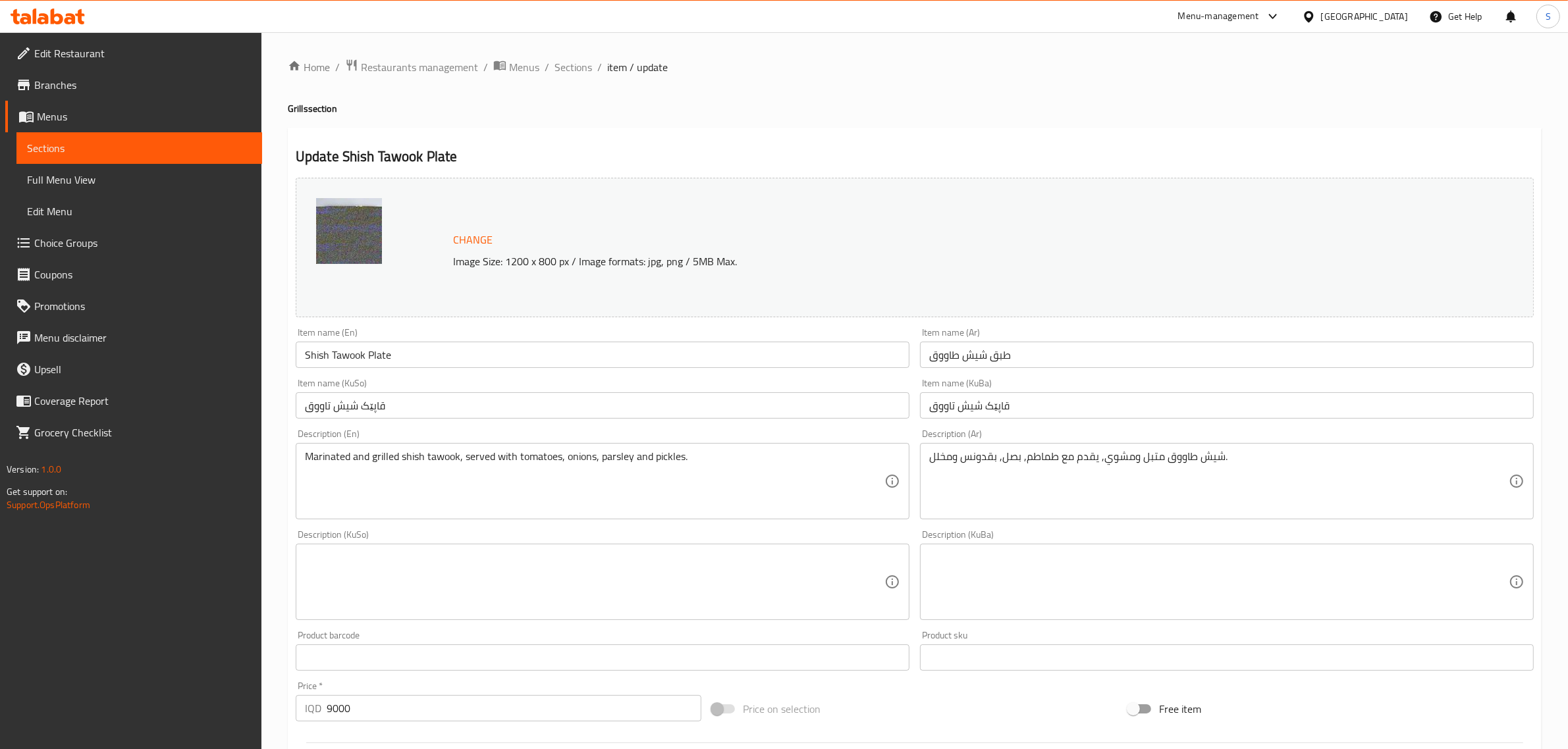
click at [976, 449] on div "شيش طاووق متبل ومشوي, يقدم مع طماطم, بصل, بقدونس ومخلل. Description (Ar)" at bounding box center [1226, 481] width 614 height 77
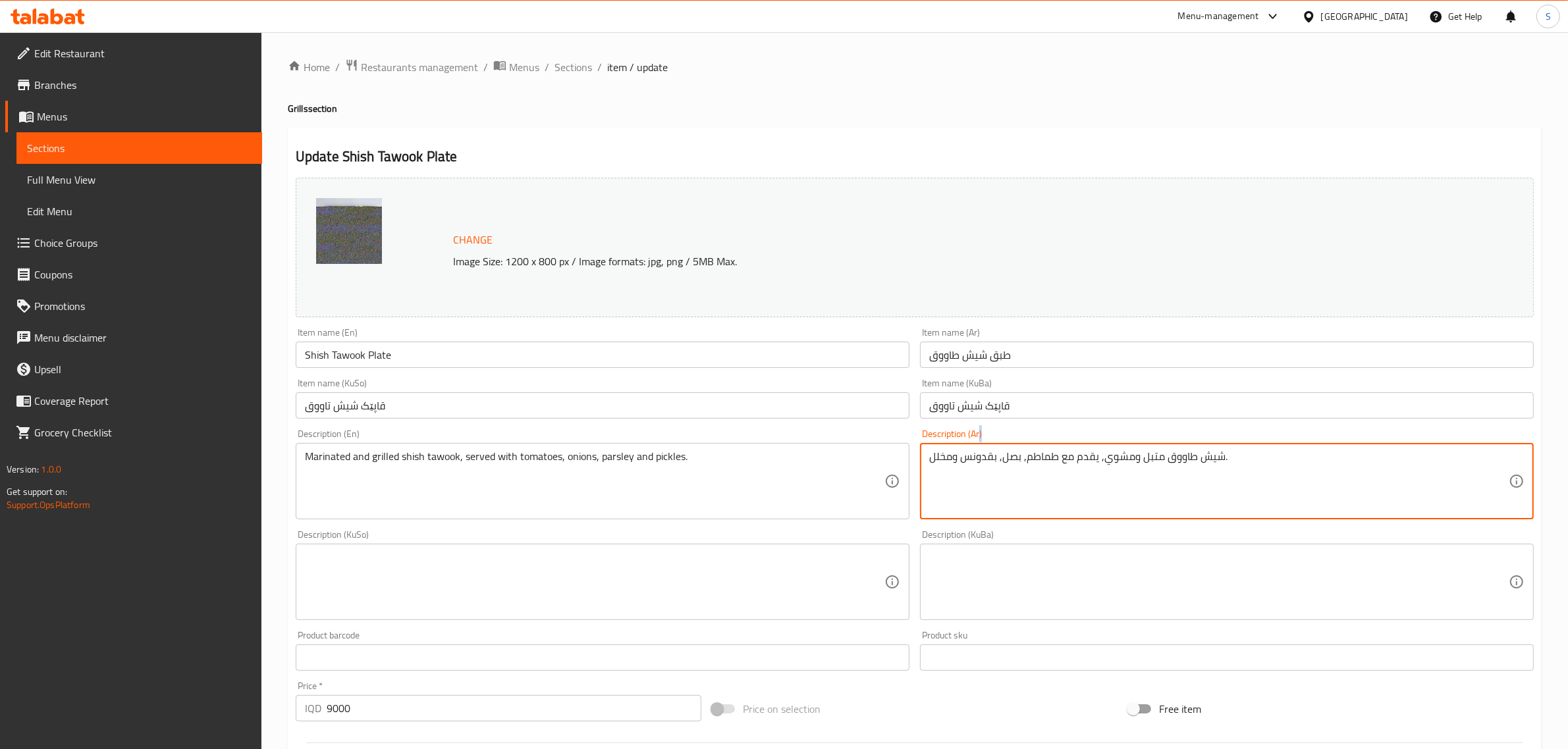
click at [976, 449] on div "شيش طاووق متبل ومشوي, يقدم مع طماطم, بصل, بقدونس ومخلل. Description (Ar)" at bounding box center [1226, 481] width 614 height 77
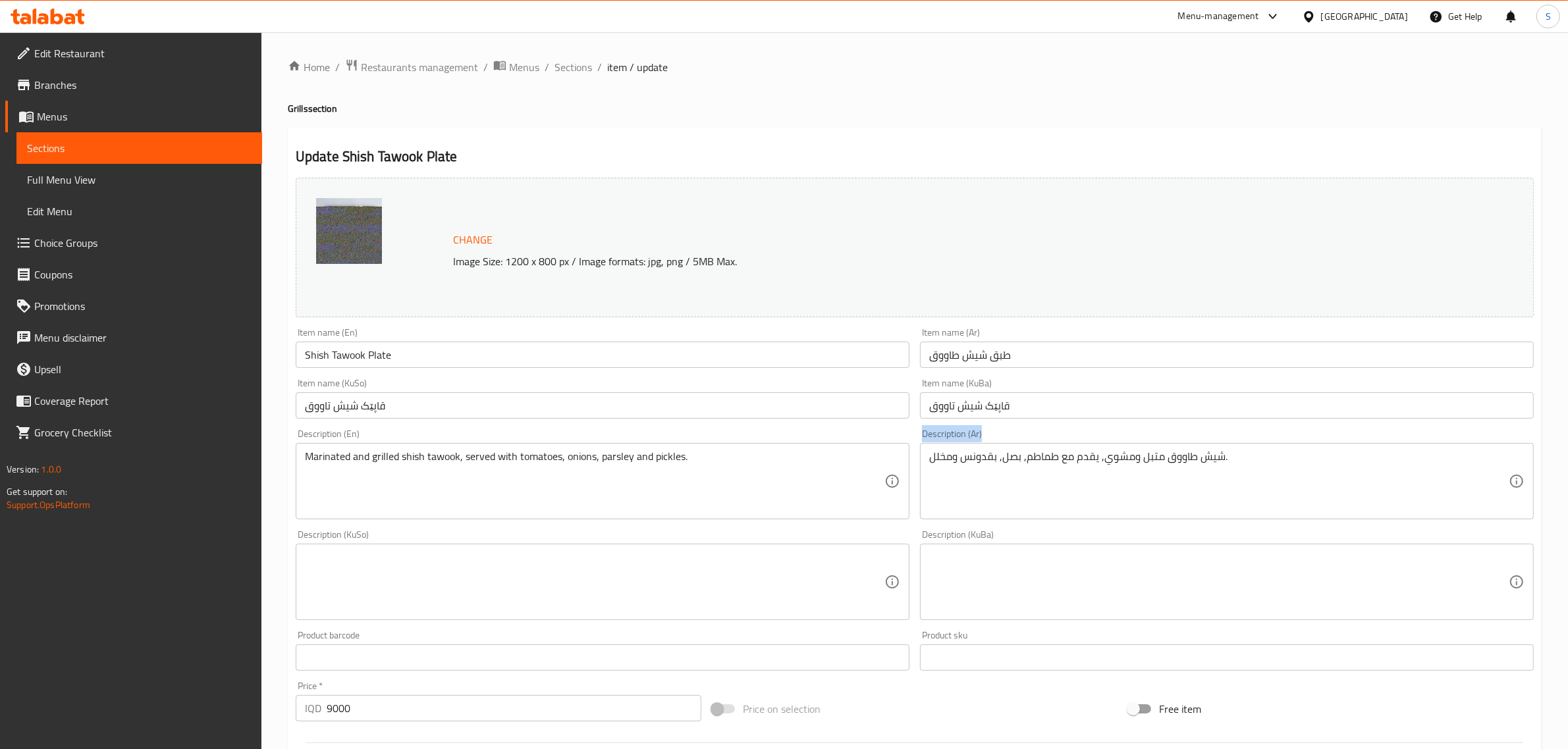
click at [976, 449] on div "شيش طاووق متبل ومشوي, يقدم مع طماطم, بصل, بقدونس ومخلل. Description (Ar)" at bounding box center [1226, 481] width 614 height 77
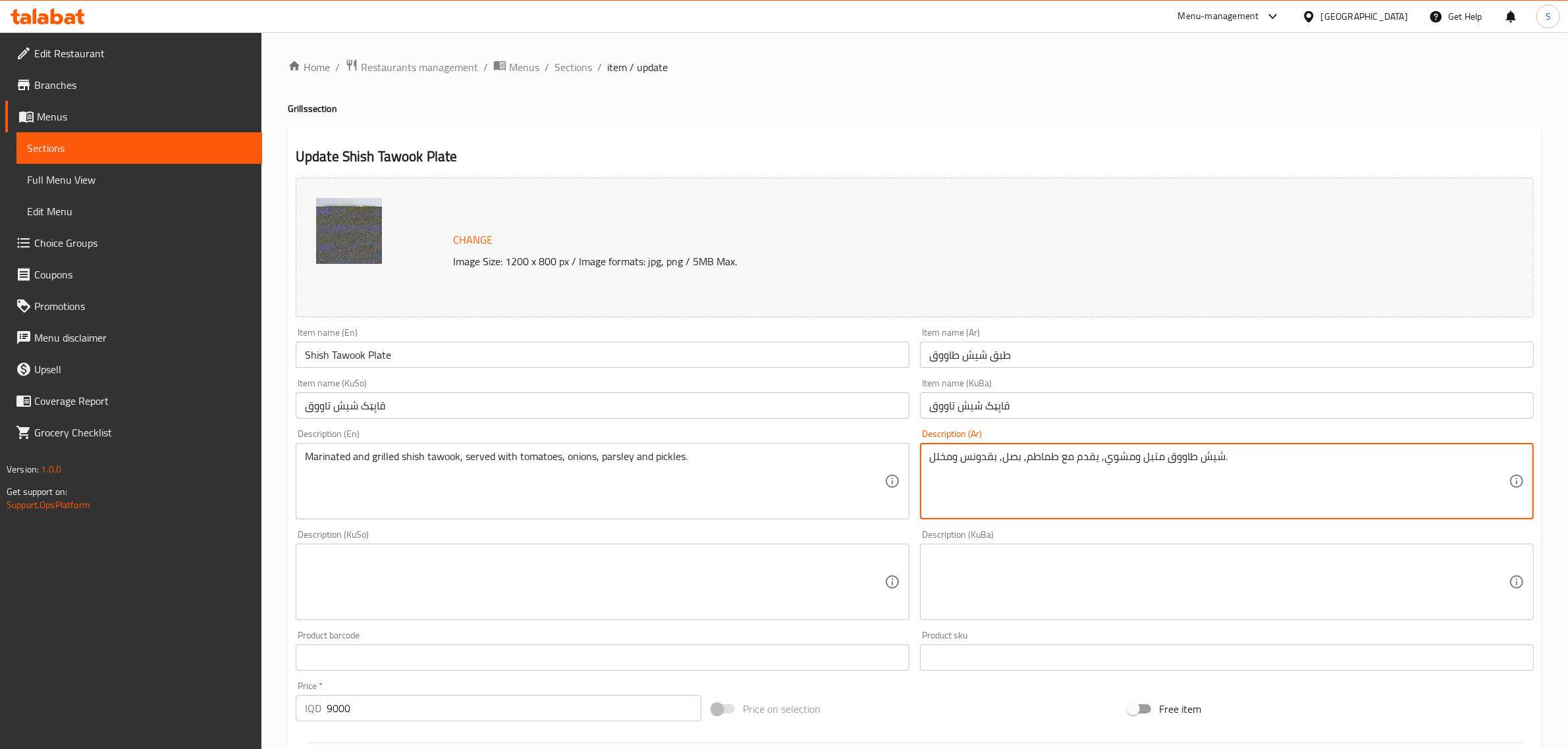
click at [978, 456] on textarea "شيش طاووق متبل ومشوي, يقدم مع طماطم, بصل, بقدونس ومخلل." at bounding box center [1219, 482] width 580 height 62
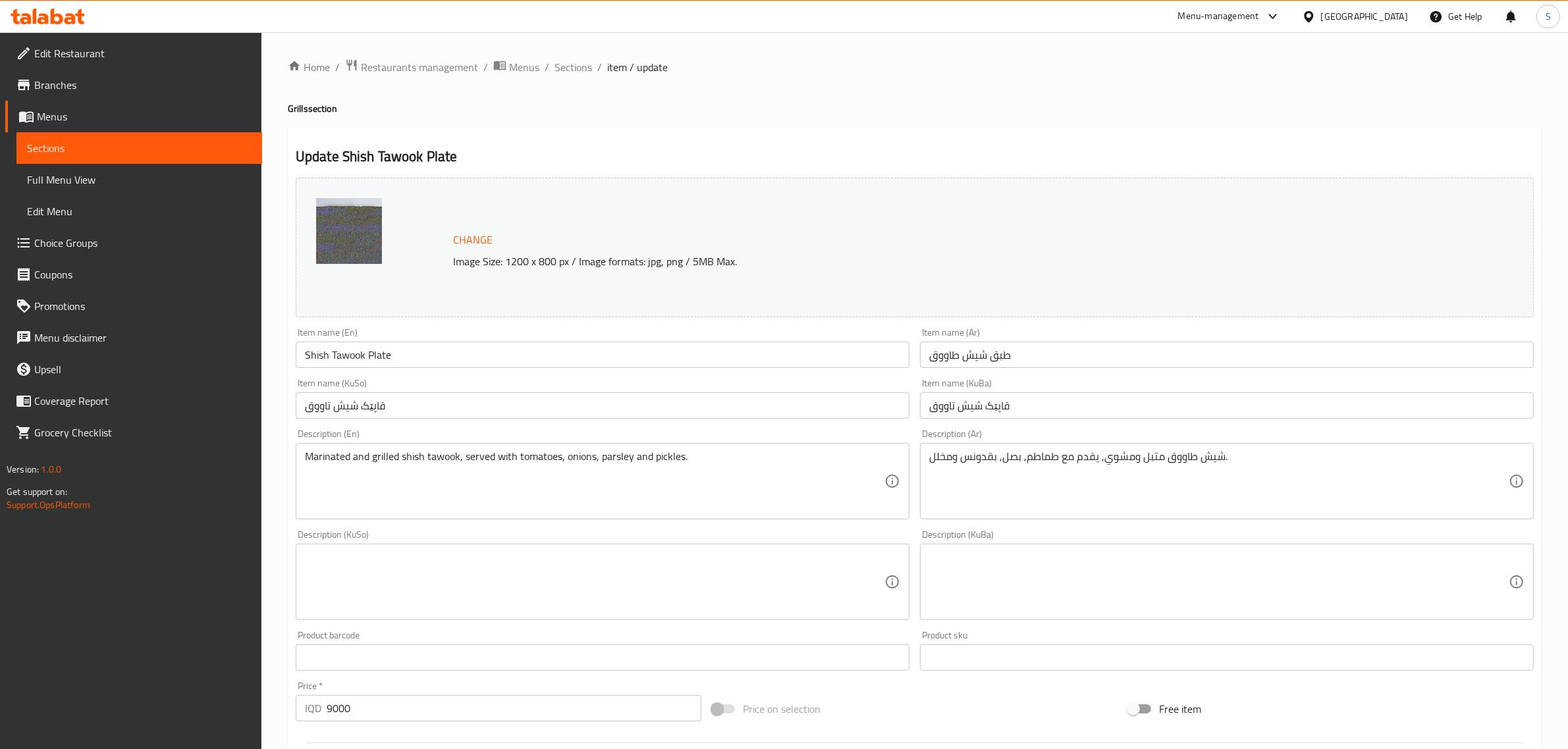
click at [913, 469] on div "Description (En) Marinated and grilled shish tawook, served with tomatoes, onio…" at bounding box center [603, 474] width 624 height 100
click at [558, 70] on span "Sections" at bounding box center [573, 67] width 37 height 16
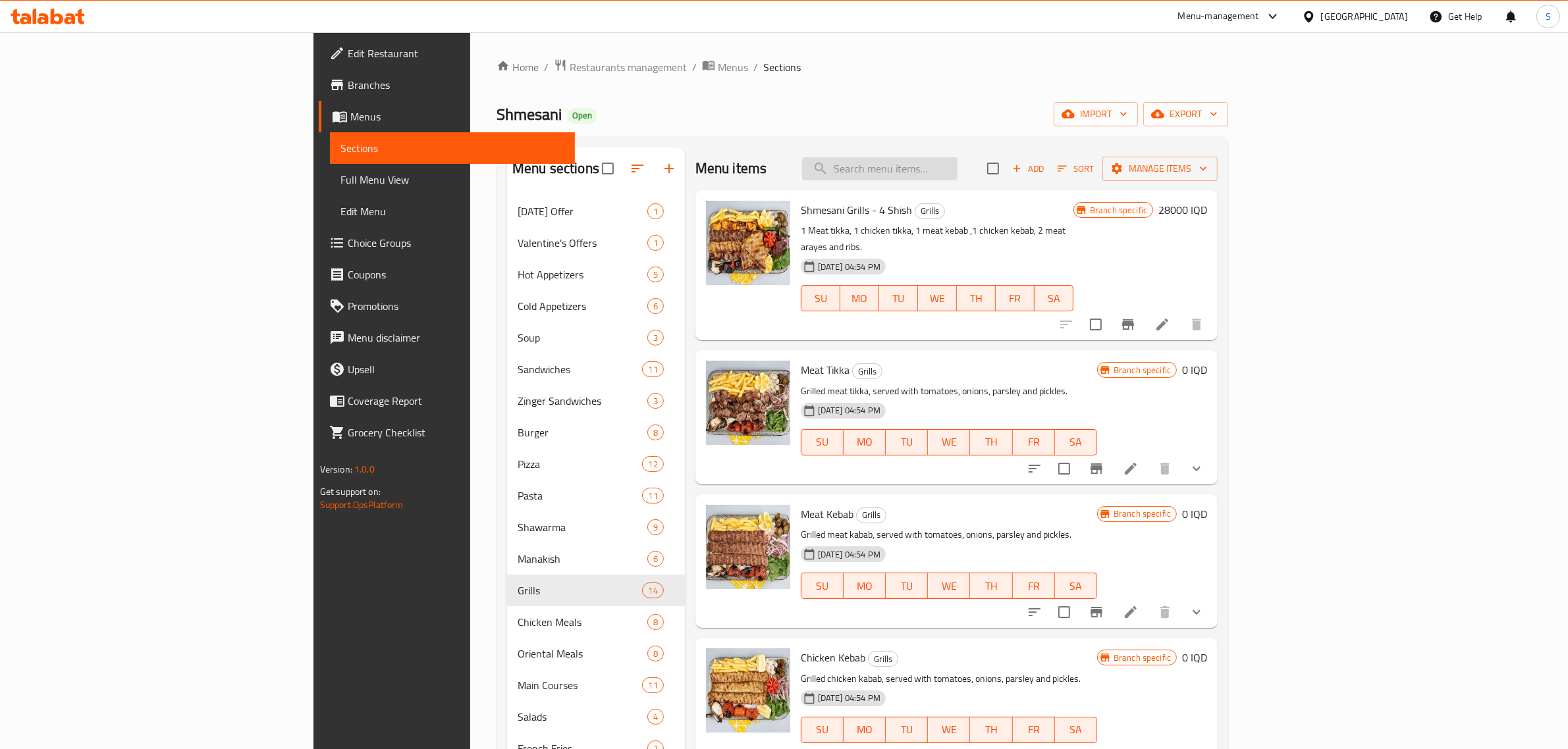
click at [942, 173] on input "search" at bounding box center [880, 169] width 155 height 23
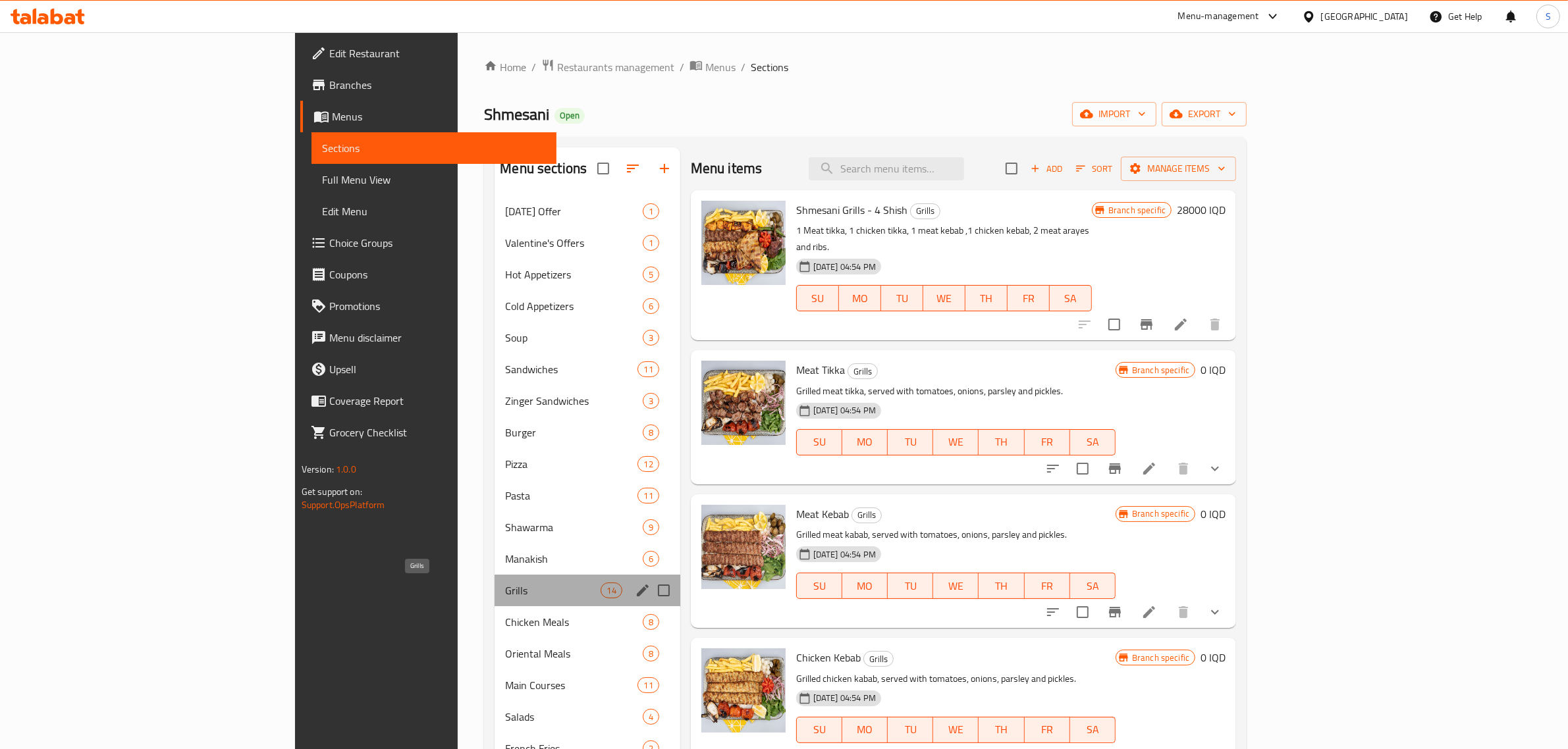
click at [506, 590] on span "Grills" at bounding box center [553, 590] width 95 height 16
